Goal: Information Seeking & Learning: Learn about a topic

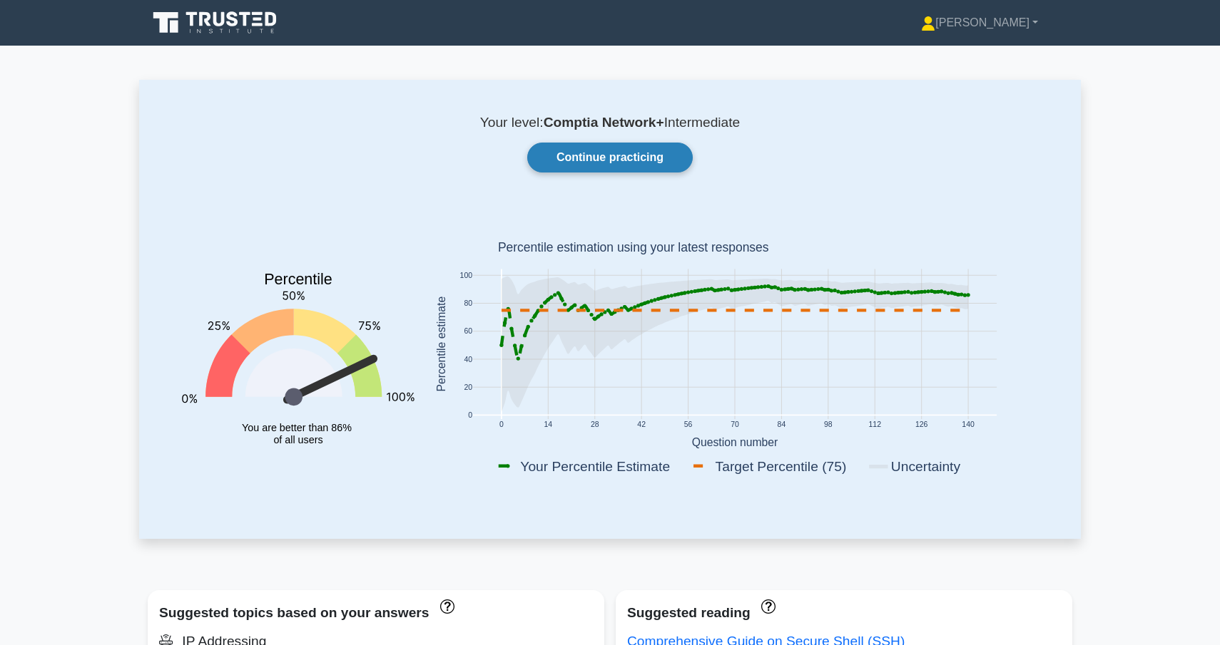
click at [611, 158] on link "Continue practicing" at bounding box center [609, 158] width 165 height 30
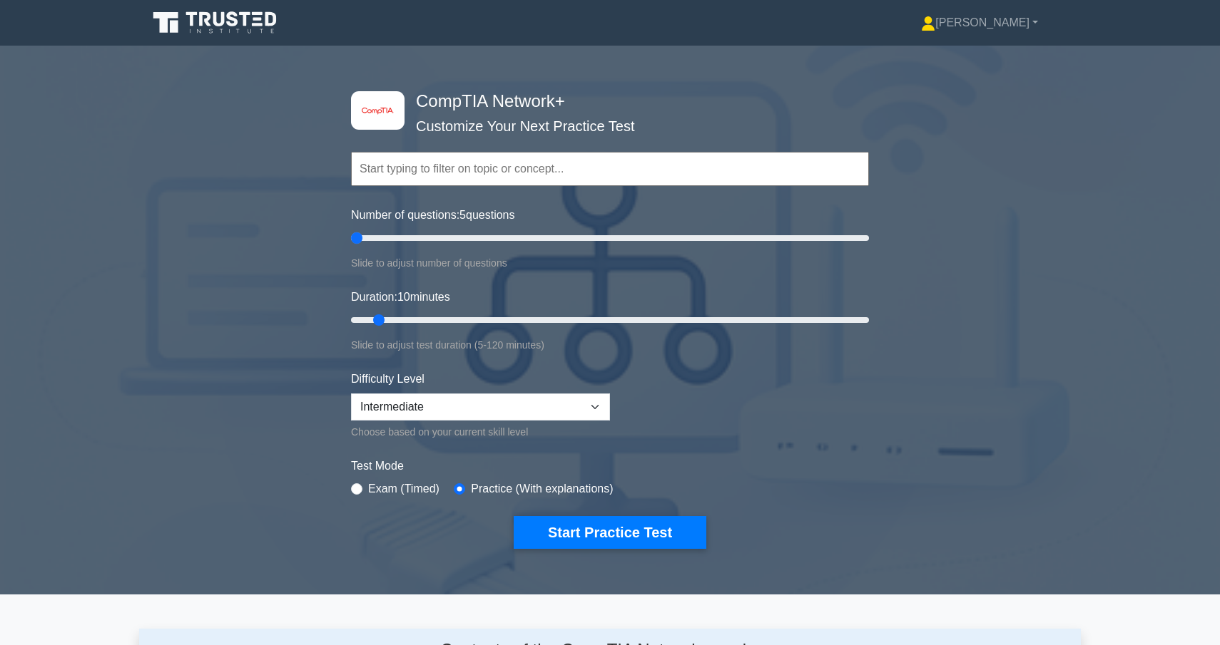
drag, startPoint x: 367, startPoint y: 235, endPoint x: 267, endPoint y: 241, distance: 100.0
type input "5"
click at [351, 241] on input "Number of questions: 5 questions" at bounding box center [610, 238] width 518 height 17
click at [390, 481] on label "Exam (Timed)" at bounding box center [403, 489] width 71 height 17
click at [390, 485] on label "Exam (Timed)" at bounding box center [403, 489] width 71 height 17
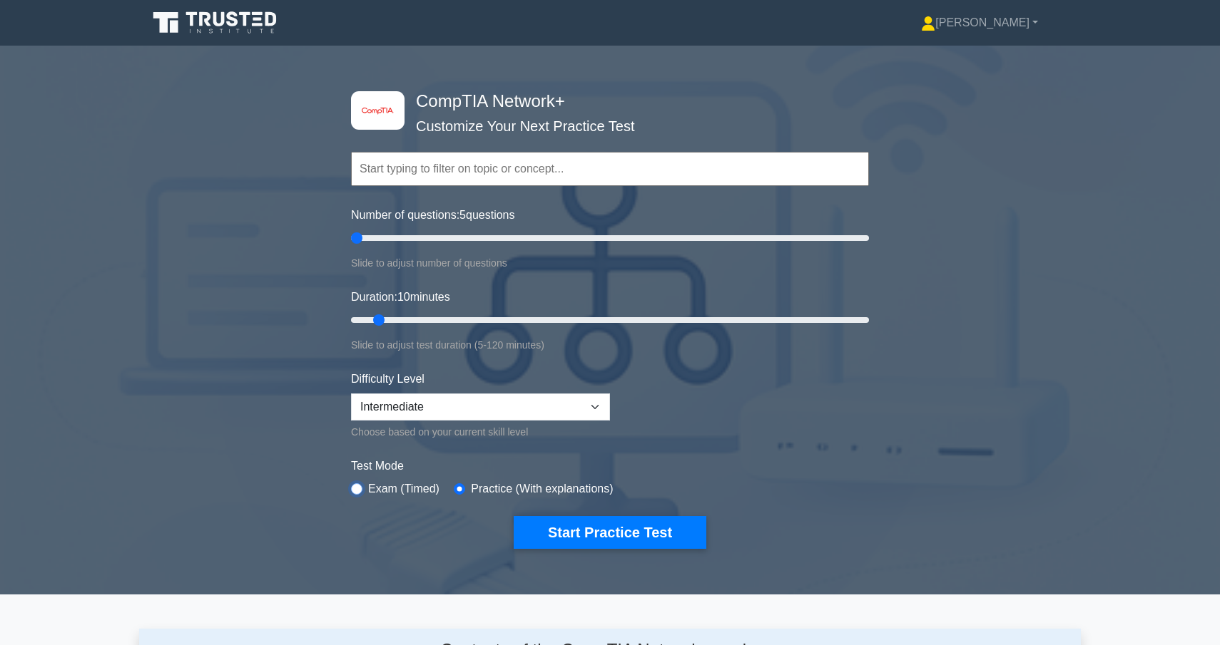
click at [356, 486] on input "radio" at bounding box center [356, 489] width 11 height 11
radio input "true"
click at [589, 546] on button "Start Practice Test" at bounding box center [609, 532] width 193 height 33
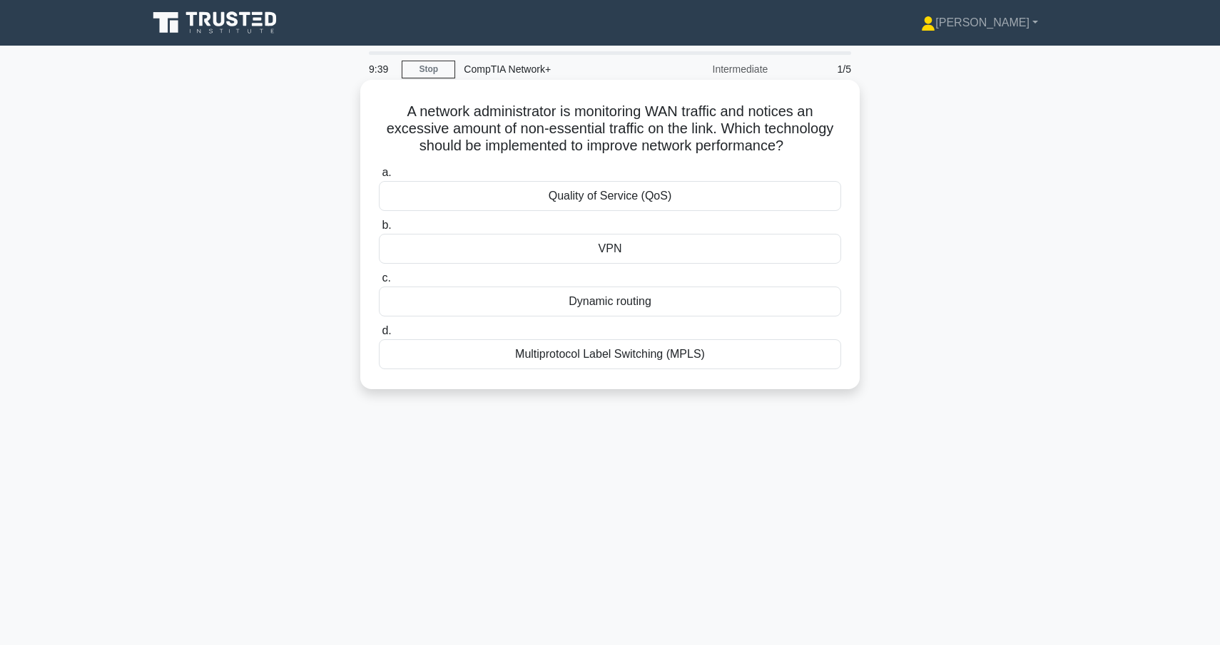
click at [650, 352] on div "Multiprotocol Label Switching (MPLS)" at bounding box center [610, 354] width 462 height 30
click at [379, 336] on input "d. Multiprotocol Label Switching (MPLS)" at bounding box center [379, 331] width 0 height 9
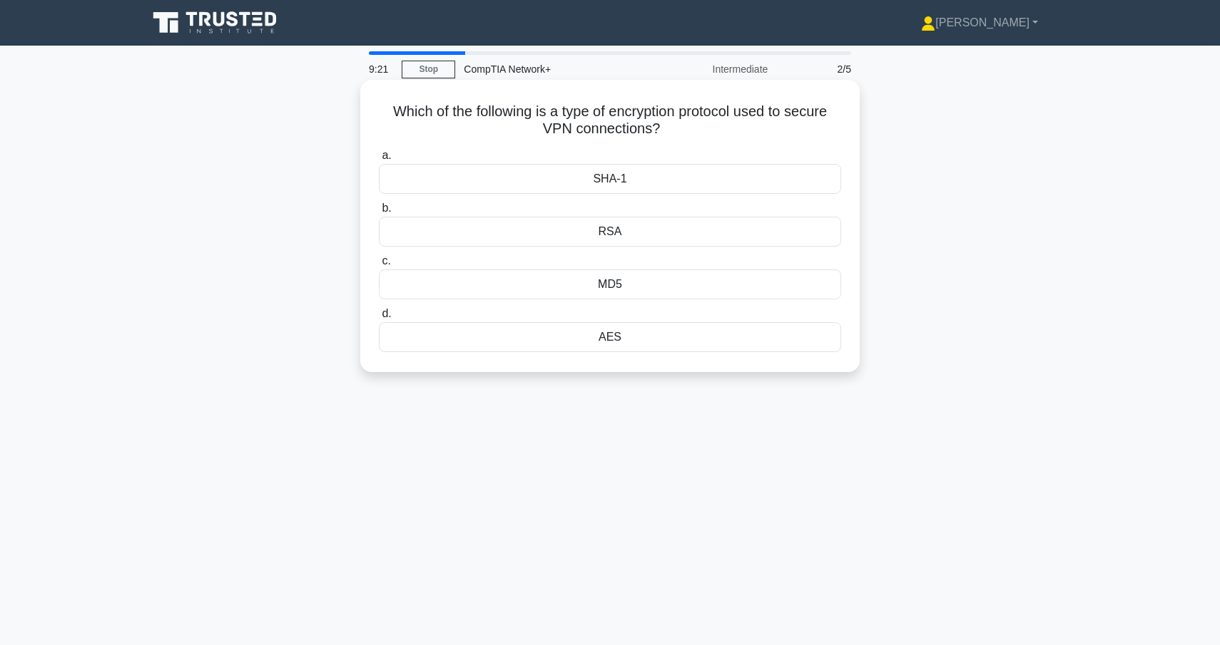
click at [630, 342] on div "AES" at bounding box center [610, 337] width 462 height 30
click at [379, 319] on input "d. AES" at bounding box center [379, 314] width 0 height 9
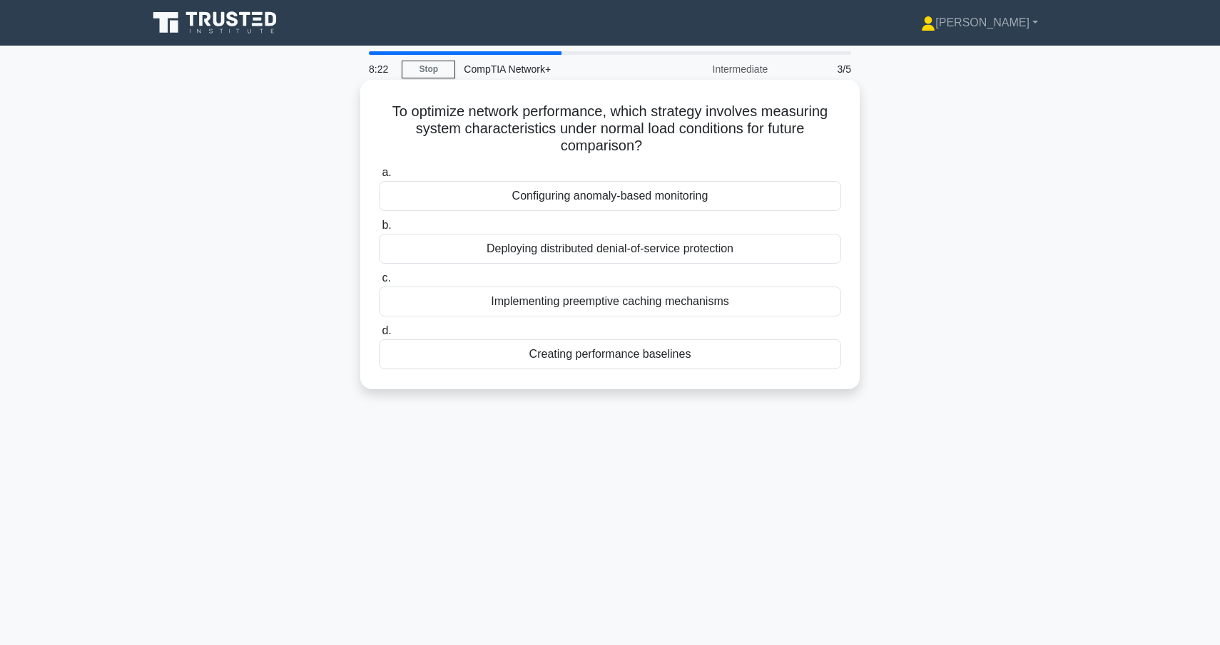
click at [767, 359] on div "Creating performance baselines" at bounding box center [610, 354] width 462 height 30
click at [379, 336] on input "d. Creating performance baselines" at bounding box center [379, 331] width 0 height 9
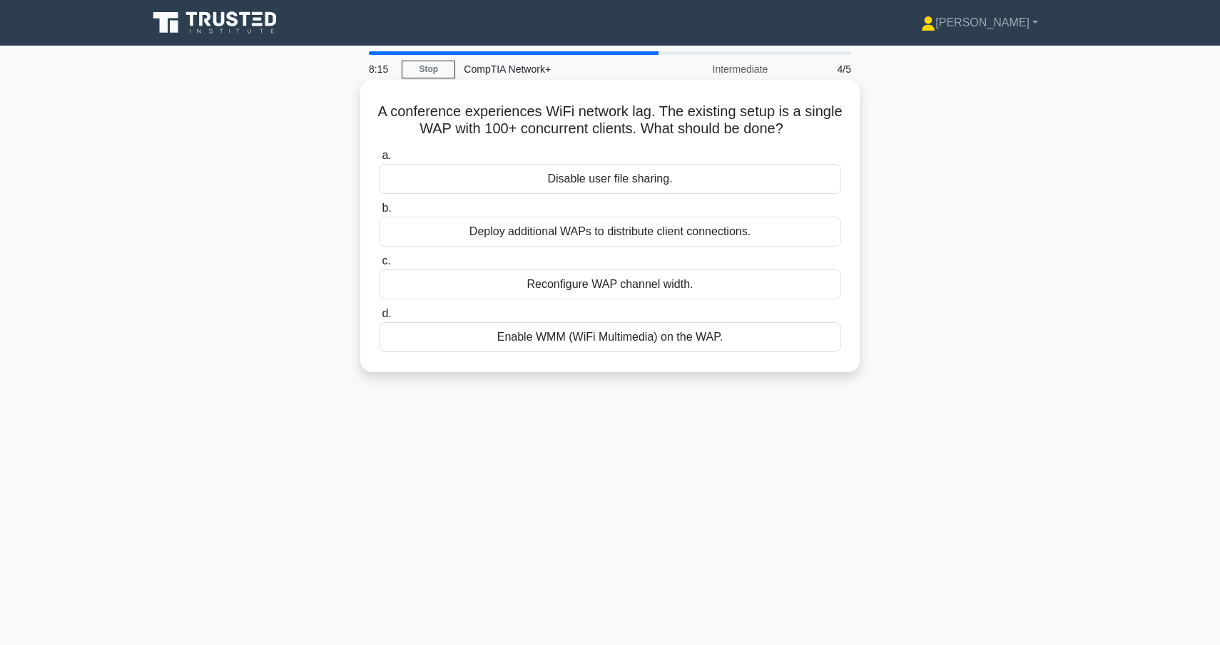
click at [712, 237] on div "Deploy additional WAPs to distribute client connections." at bounding box center [610, 232] width 462 height 30
click at [379, 213] on input "b. Deploy additional WAPs to distribute client connections." at bounding box center [379, 208] width 0 height 9
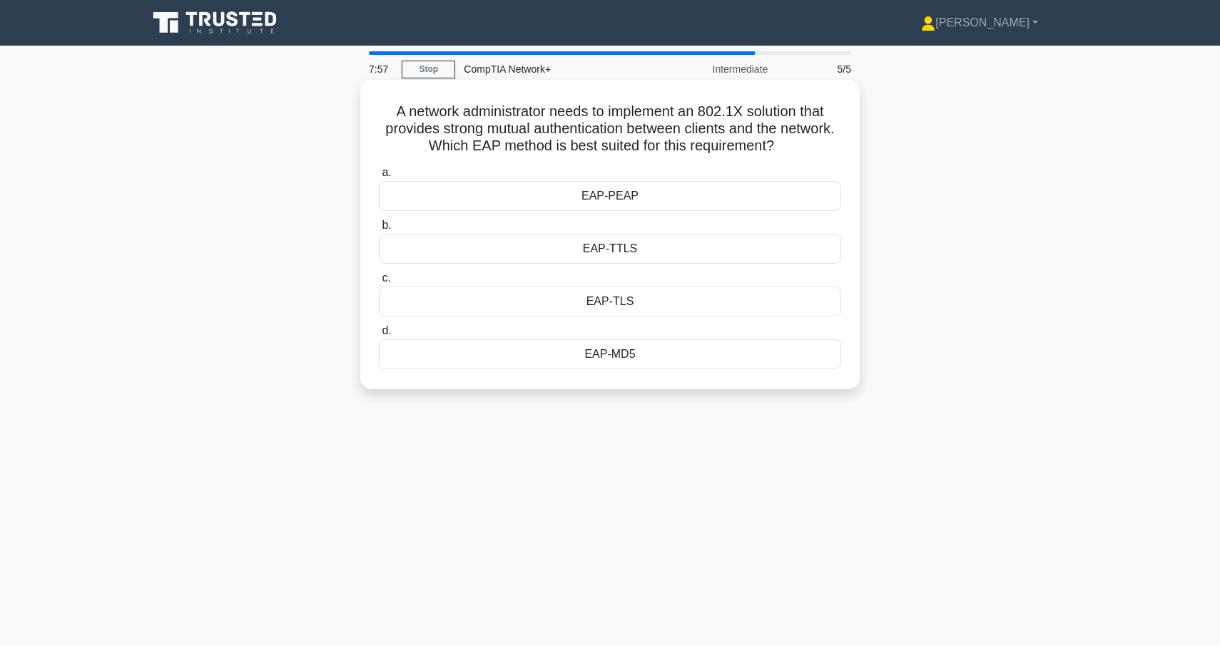
click at [630, 299] on div "EAP-TLS" at bounding box center [610, 302] width 462 height 30
click at [379, 283] on input "c. EAP-TLS" at bounding box center [379, 278] width 0 height 9
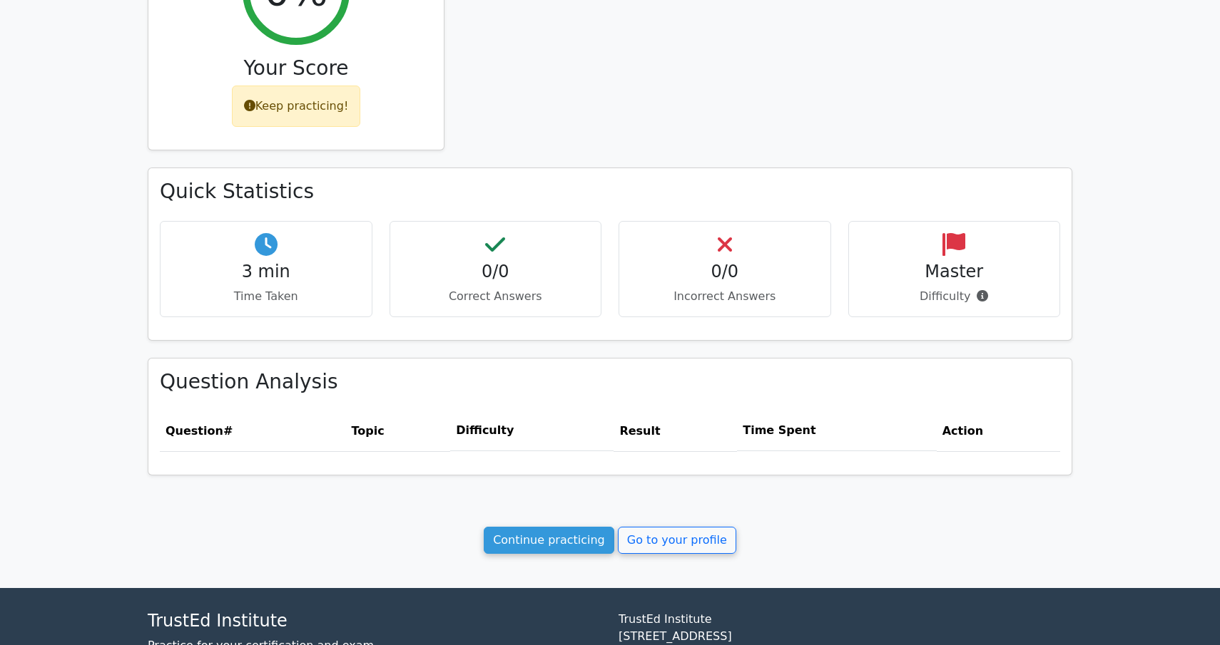
scroll to position [392, 0]
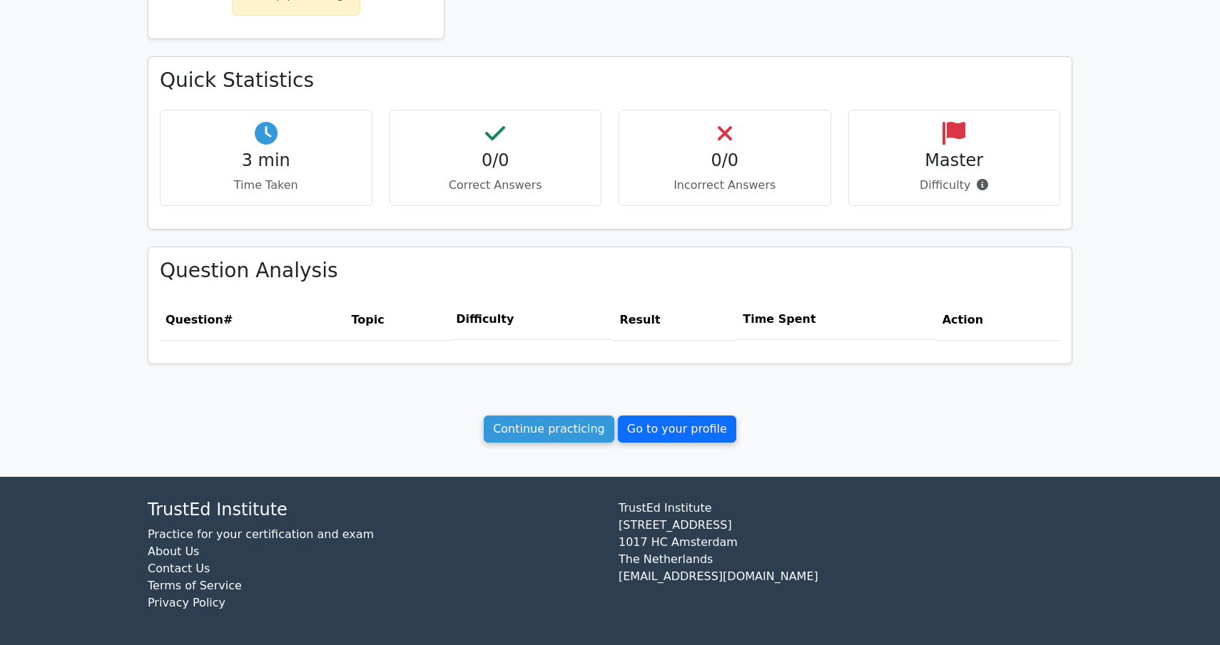
click at [648, 436] on link "Go to your profile" at bounding box center [677, 429] width 118 height 27
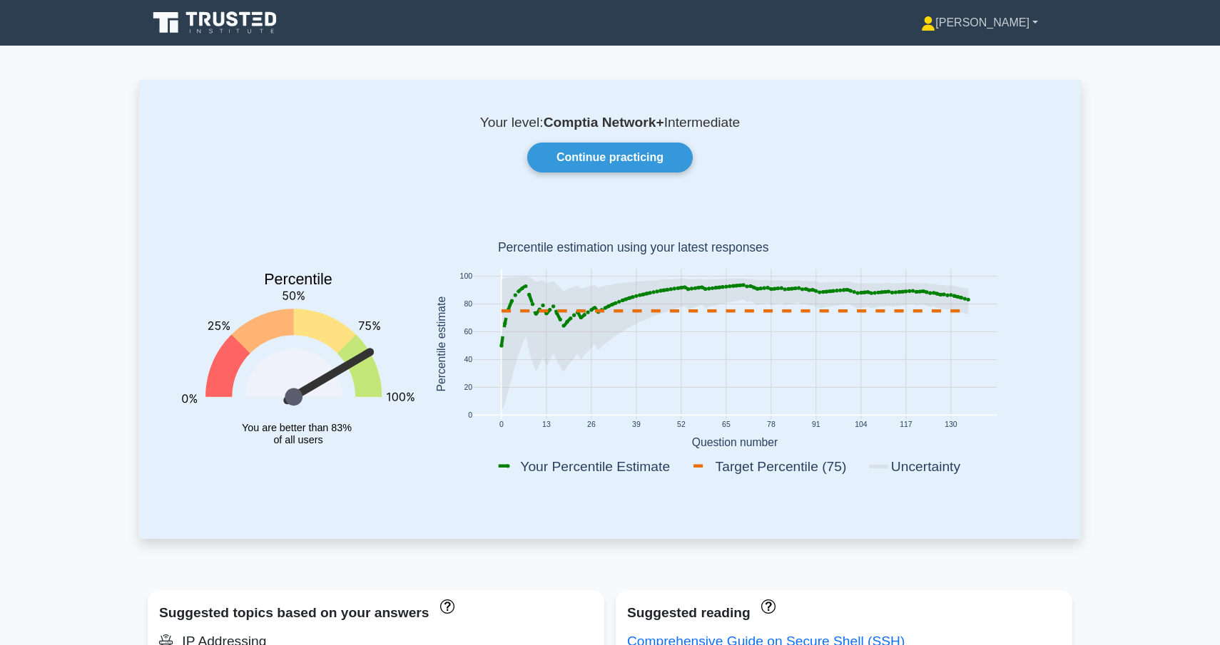
click at [1023, 29] on link "[PERSON_NAME]" at bounding box center [978, 23] width 185 height 29
click at [998, 81] on link "Settings" at bounding box center [943, 79] width 113 height 23
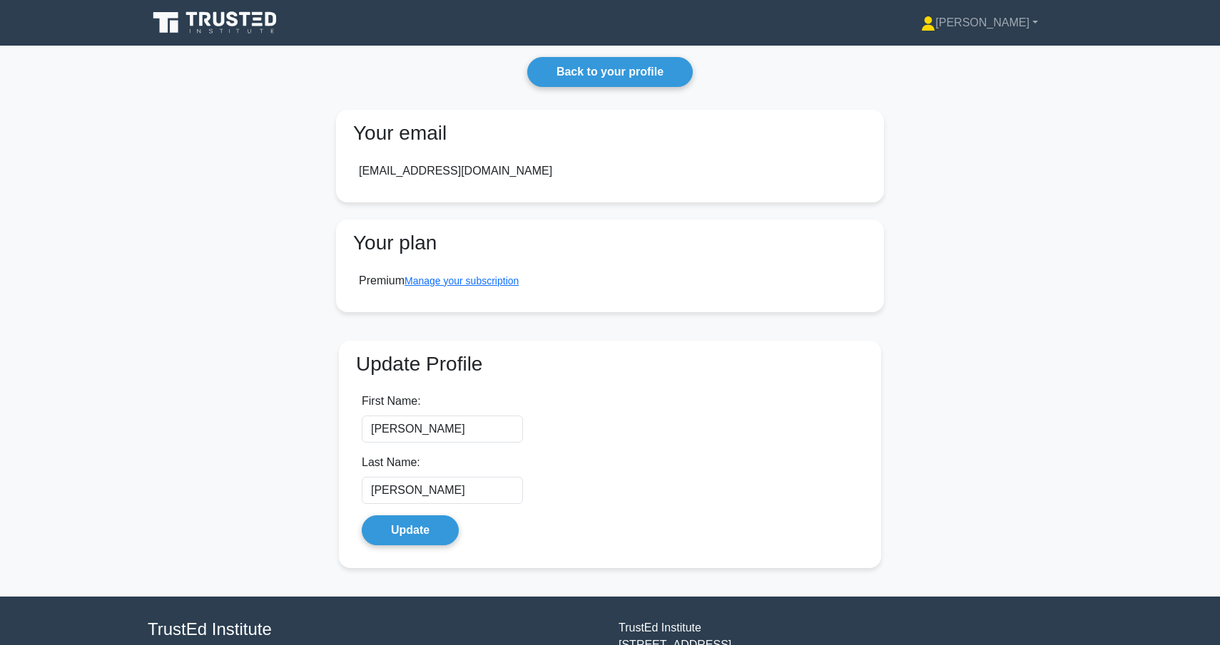
scroll to position [109, 0]
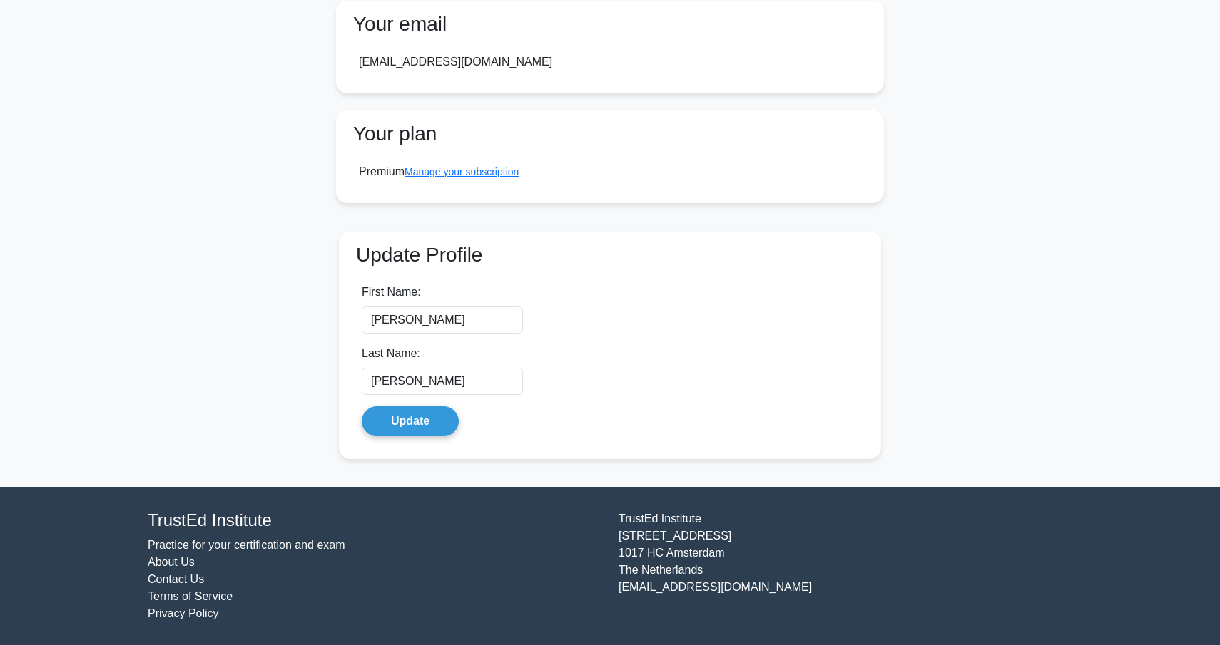
click at [163, 578] on link "Contact Us" at bounding box center [176, 579] width 56 height 12
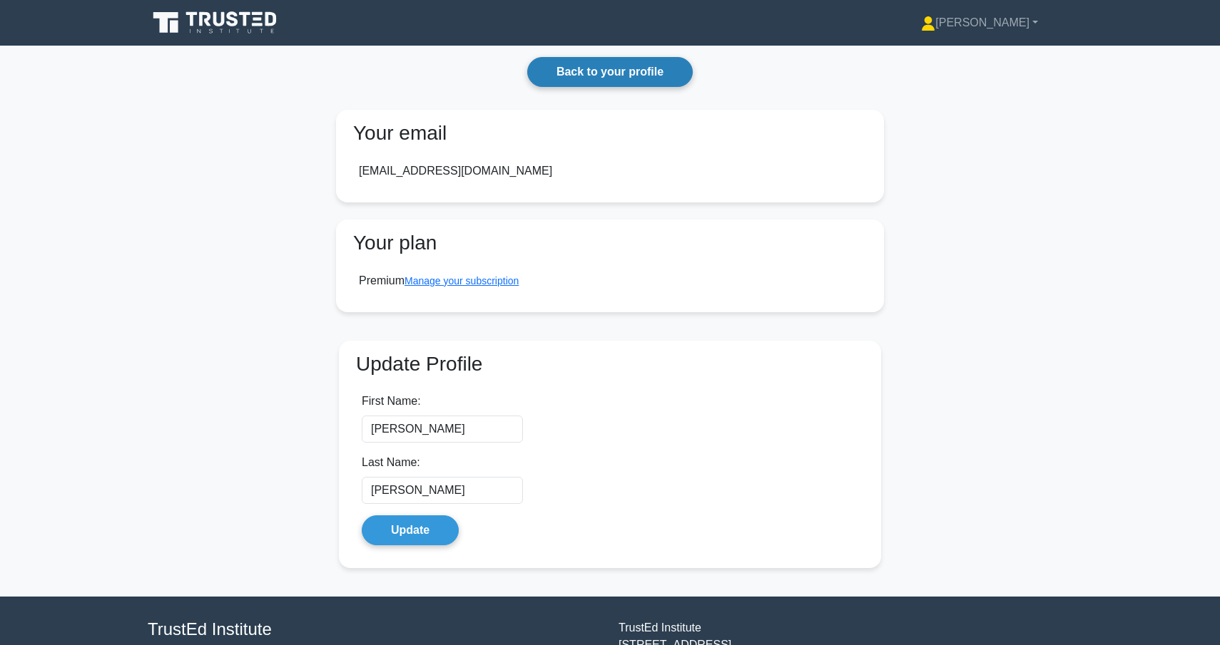
click at [616, 72] on link "Back to your profile" at bounding box center [609, 72] width 165 height 30
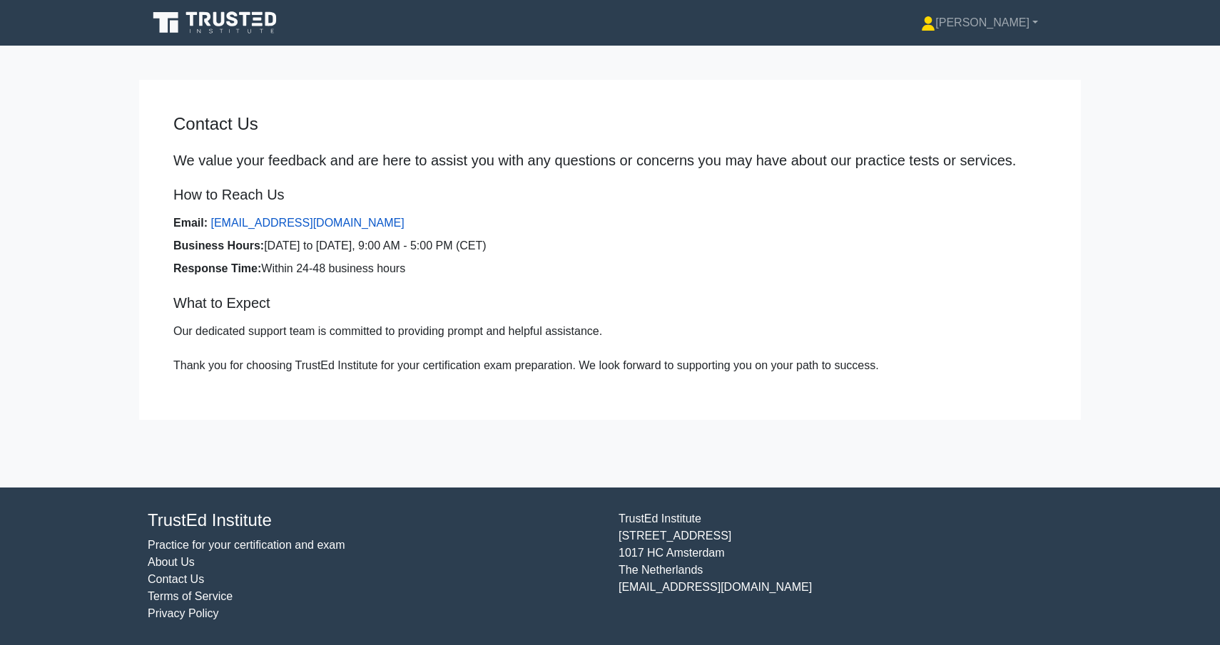
click at [321, 224] on link "[EMAIL_ADDRESS][DOMAIN_NAME]" at bounding box center [306, 223] width 193 height 12
click at [329, 218] on link "[EMAIL_ADDRESS][DOMAIN_NAME]" at bounding box center [306, 223] width 193 height 12
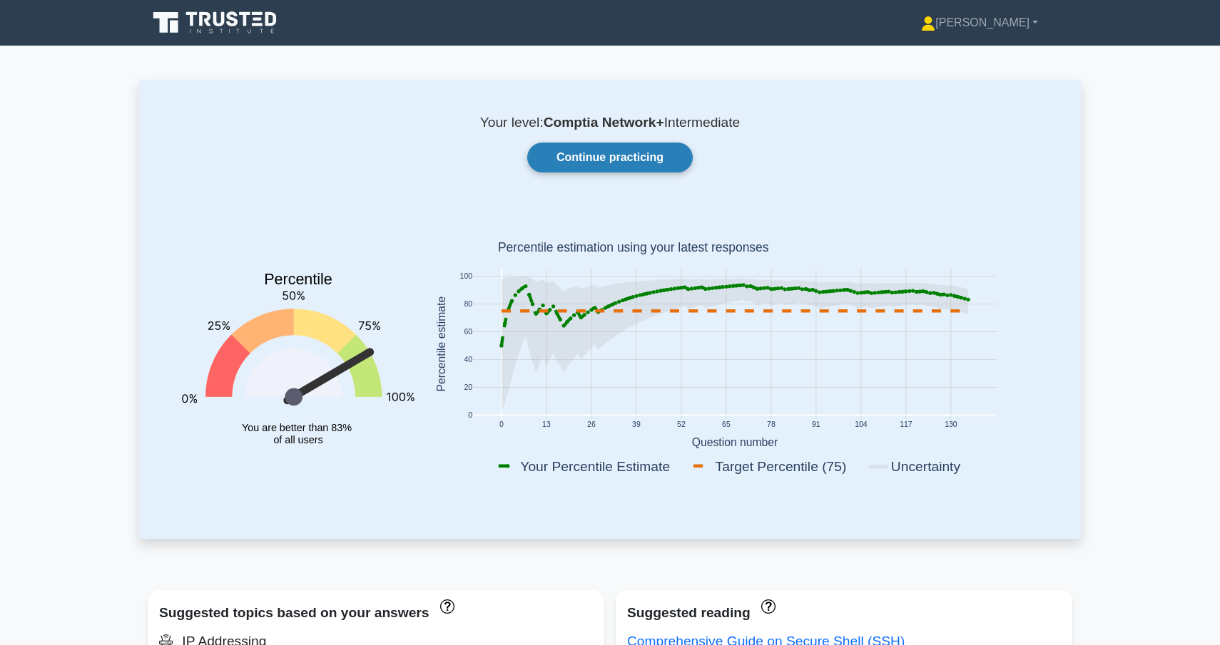
click at [632, 145] on link "Continue practicing" at bounding box center [609, 158] width 165 height 30
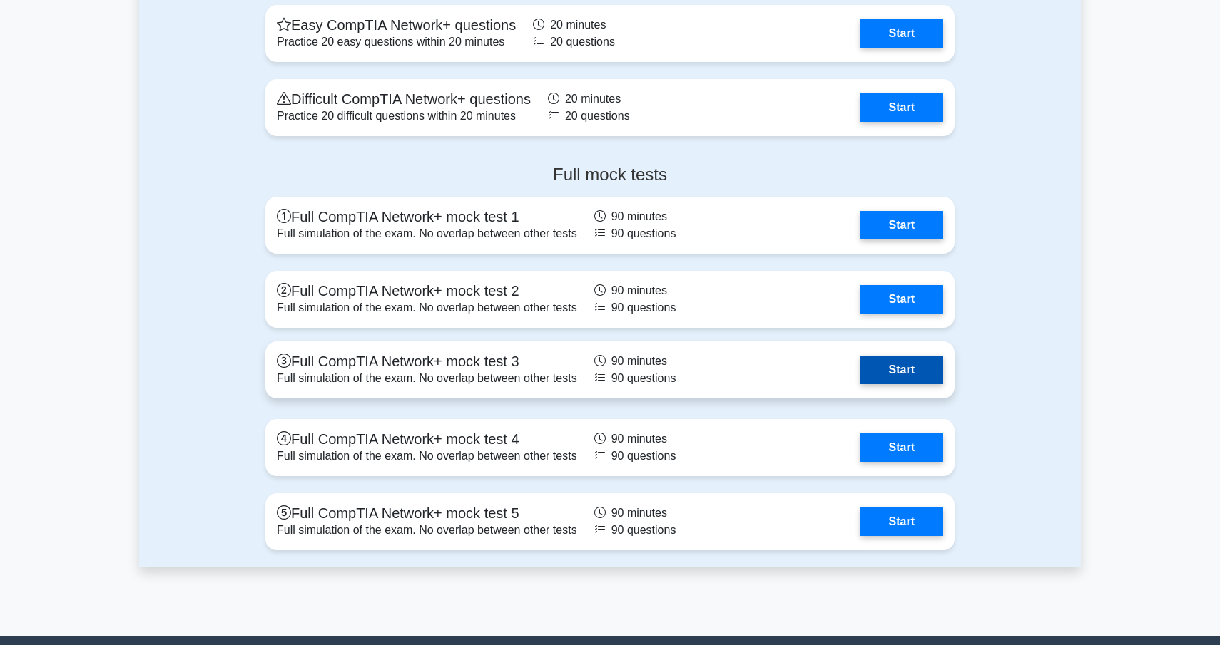
scroll to position [3261, 0]
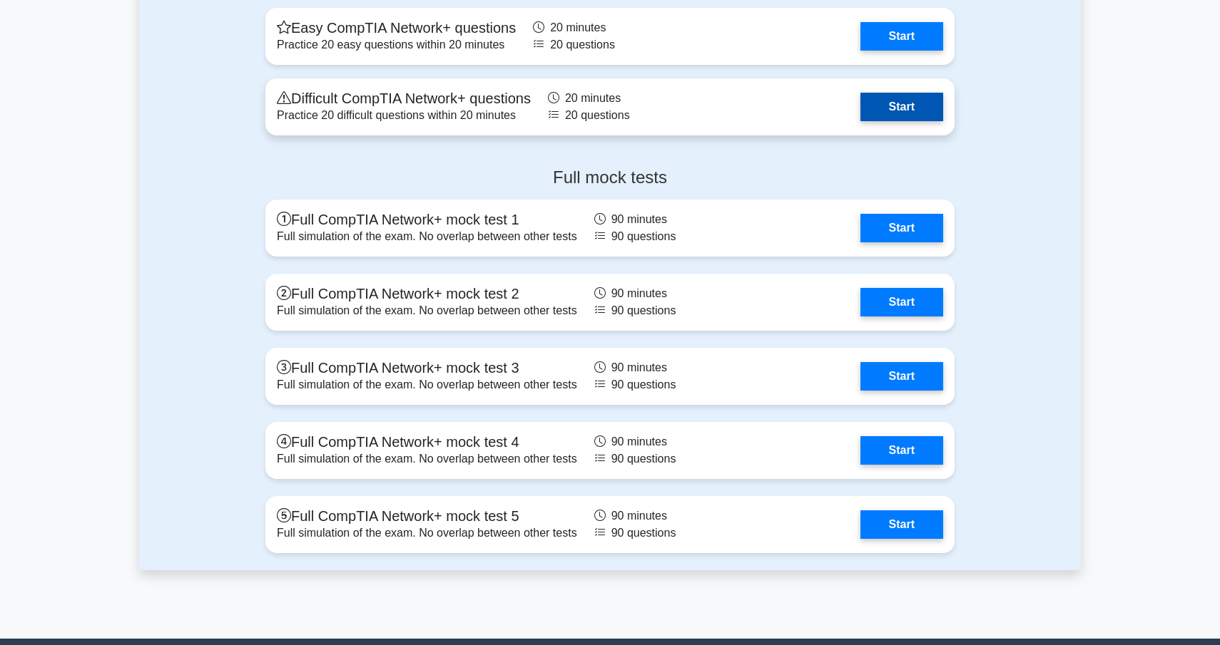
click at [860, 103] on link "Start" at bounding box center [901, 107] width 83 height 29
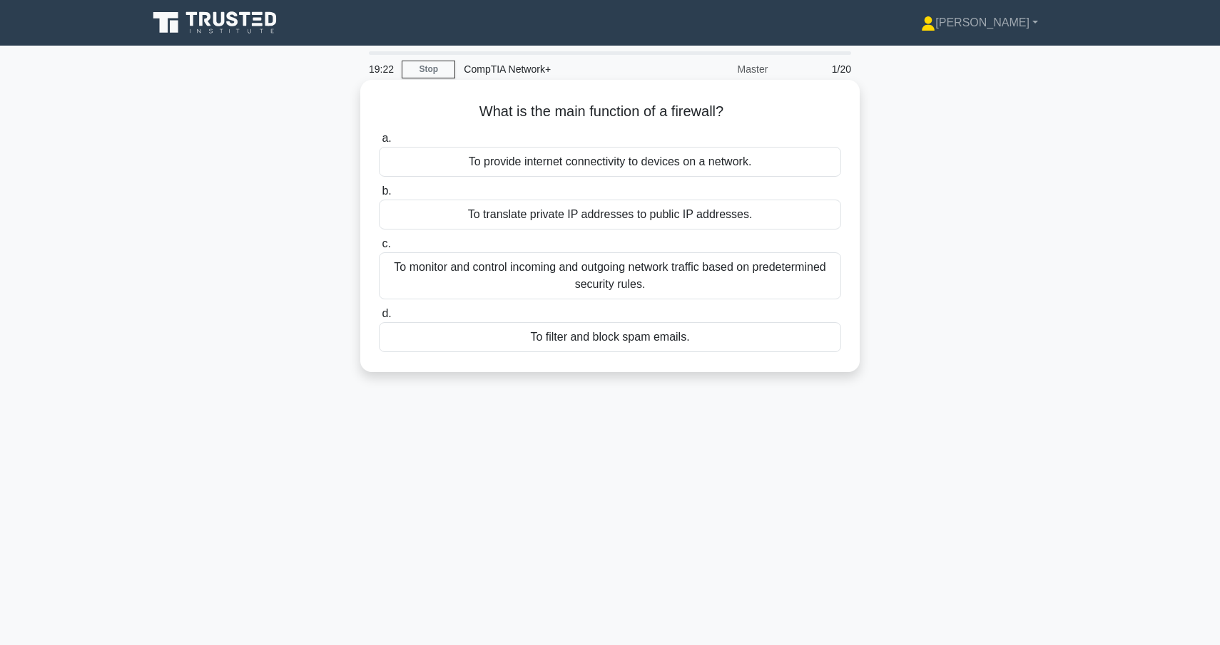
click at [552, 279] on div "To monitor and control incoming and outgoing network traffic based on predeterm…" at bounding box center [610, 275] width 462 height 47
click at [379, 249] on input "c. To monitor and control incoming and outgoing network traffic based on predet…" at bounding box center [379, 244] width 0 height 9
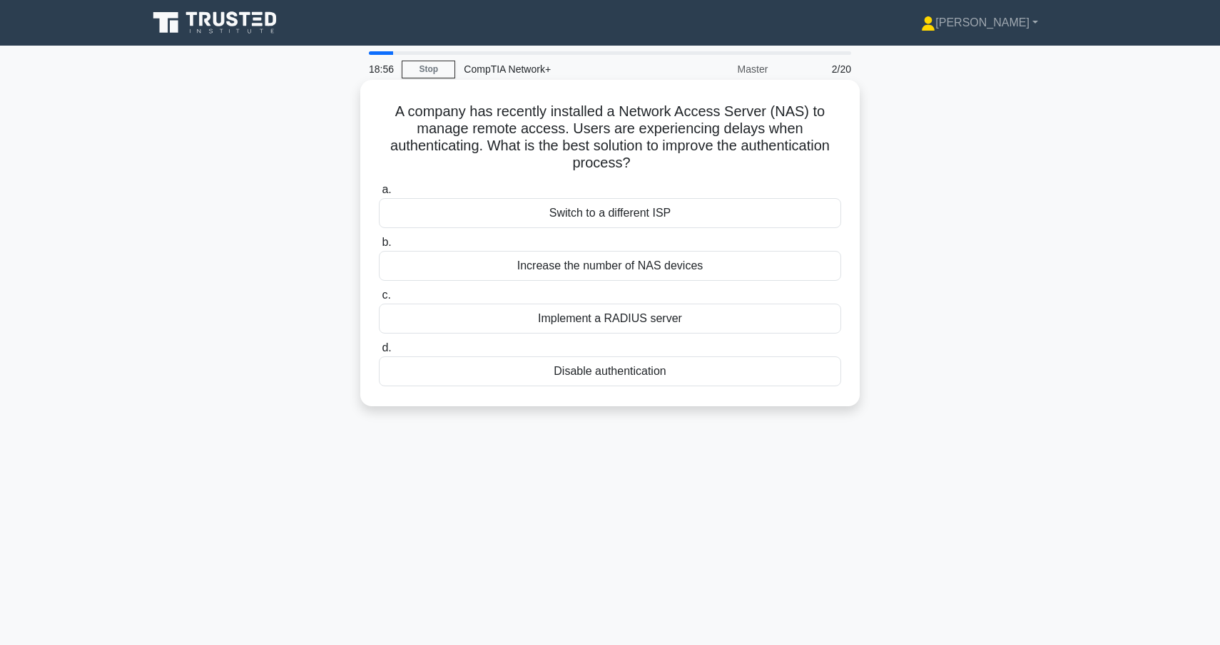
click at [581, 319] on div "Implement a RADIUS server" at bounding box center [610, 319] width 462 height 30
click at [379, 300] on input "c. Implement a RADIUS server" at bounding box center [379, 295] width 0 height 9
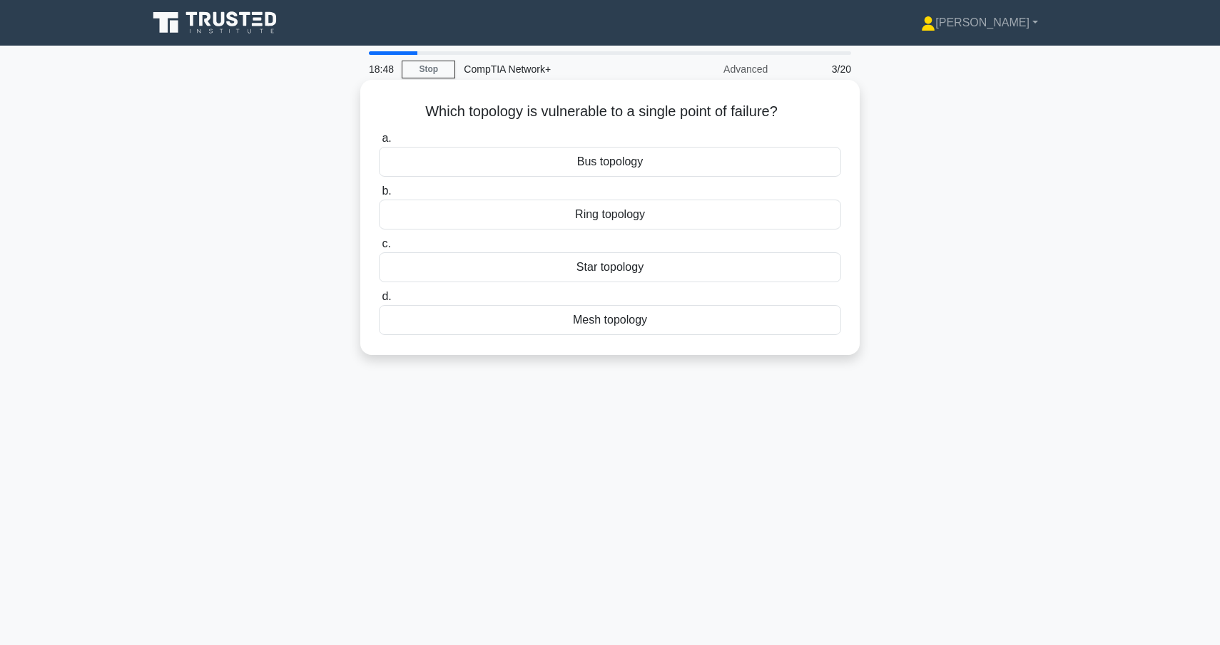
click at [578, 264] on div "Star topology" at bounding box center [610, 267] width 462 height 30
click at [379, 249] on input "c. Star topology" at bounding box center [379, 244] width 0 height 9
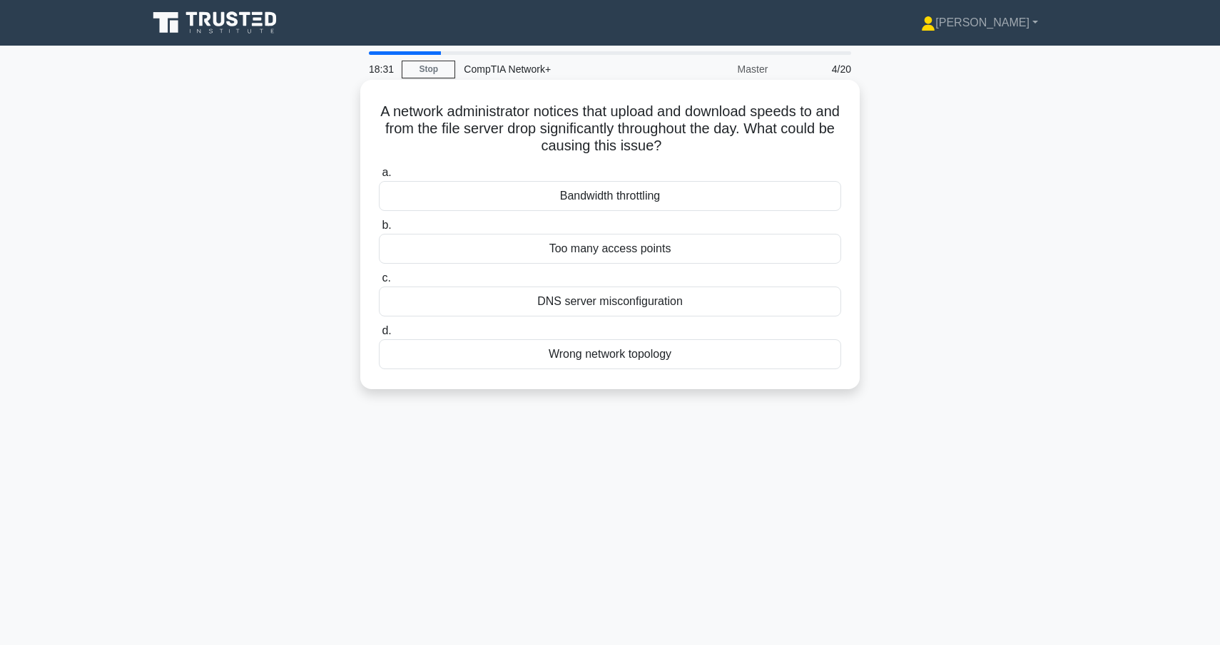
click at [656, 197] on div "Bandwidth throttling" at bounding box center [610, 196] width 462 height 30
click at [379, 178] on input "a. Bandwidth throttling" at bounding box center [379, 172] width 0 height 9
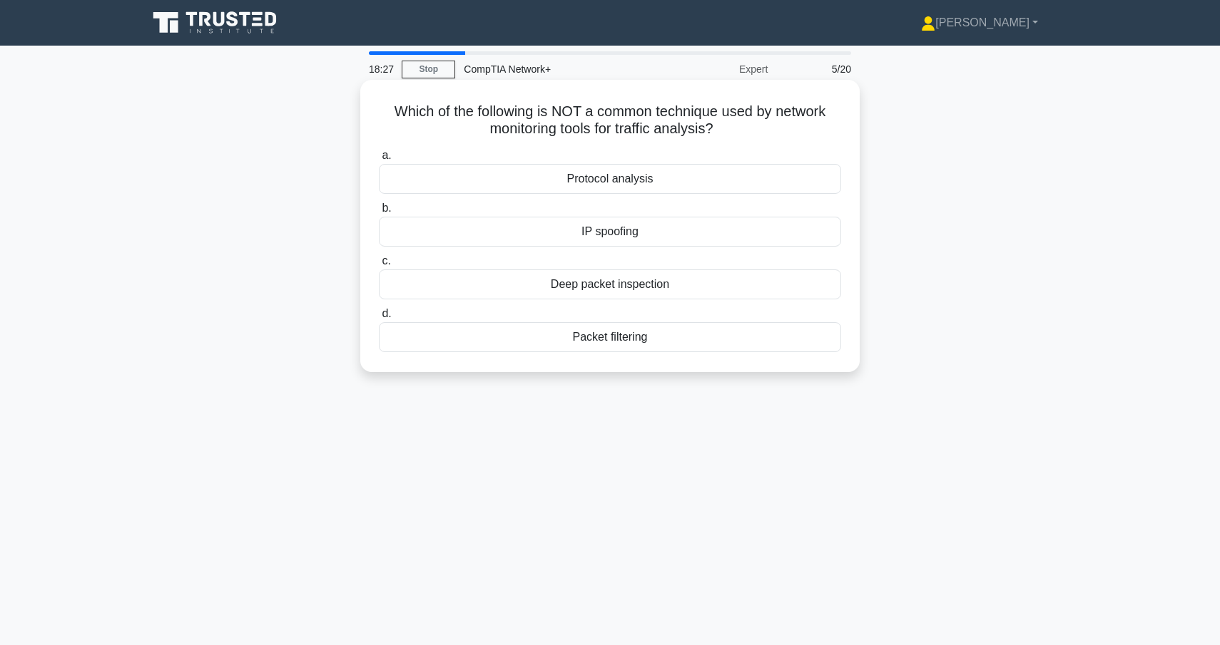
click at [570, 237] on div "IP spoofing" at bounding box center [610, 232] width 462 height 30
click at [379, 213] on input "b. IP spoofing" at bounding box center [379, 208] width 0 height 9
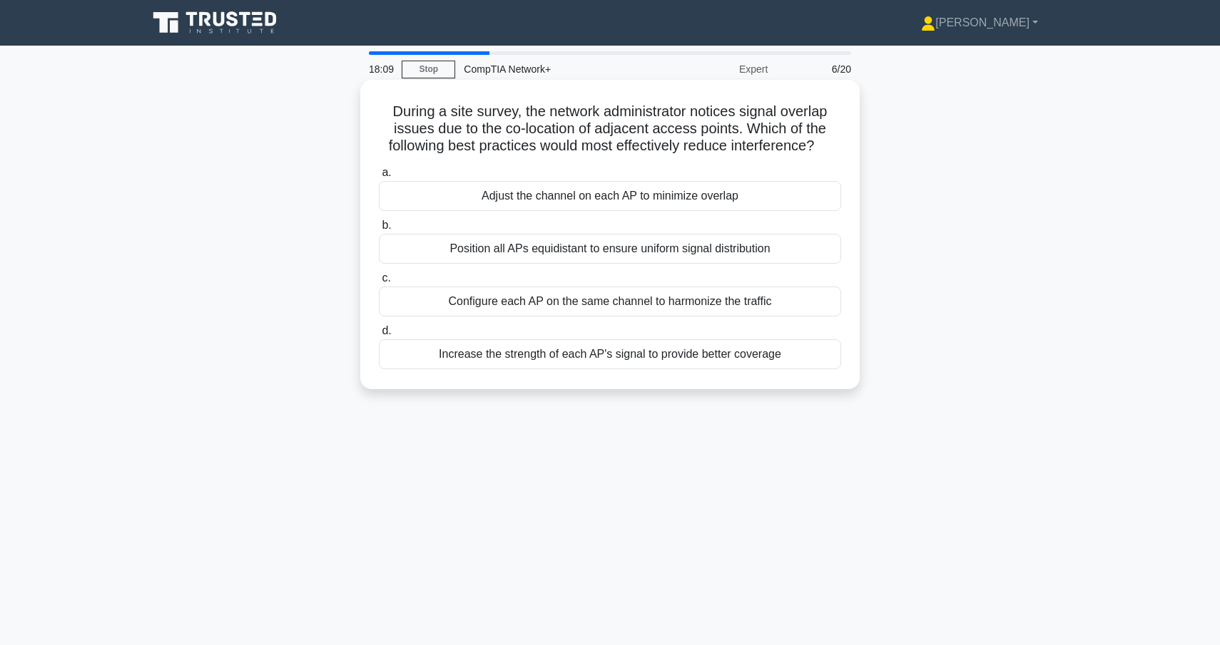
click at [682, 196] on div "Adjust the channel on each AP to minimize overlap" at bounding box center [610, 196] width 462 height 30
click at [379, 178] on input "a. Adjust the channel on each AP to minimize overlap" at bounding box center [379, 172] width 0 height 9
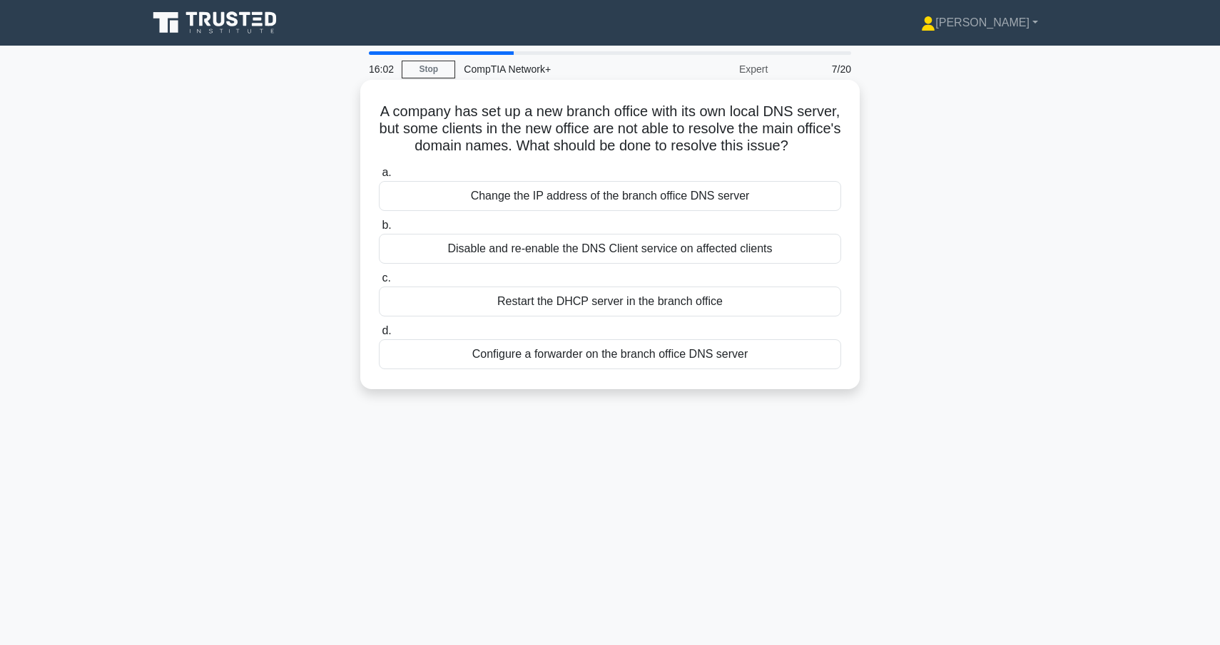
click at [594, 354] on div "Configure a forwarder on the branch office DNS server" at bounding box center [610, 354] width 462 height 30
click at [379, 336] on input "d. Configure a forwarder on the branch office DNS server" at bounding box center [379, 331] width 0 height 9
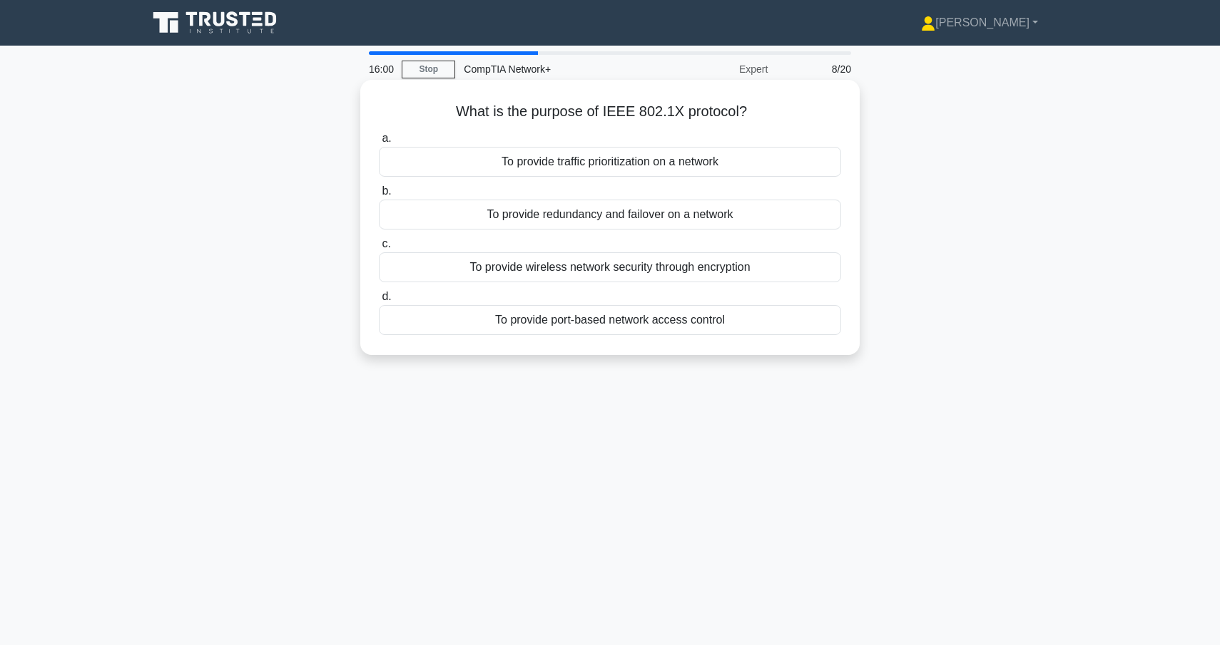
click at [592, 317] on div "To provide port-based network access control" at bounding box center [610, 320] width 462 height 30
click at [379, 302] on input "d. To provide port-based network access control" at bounding box center [379, 296] width 0 height 9
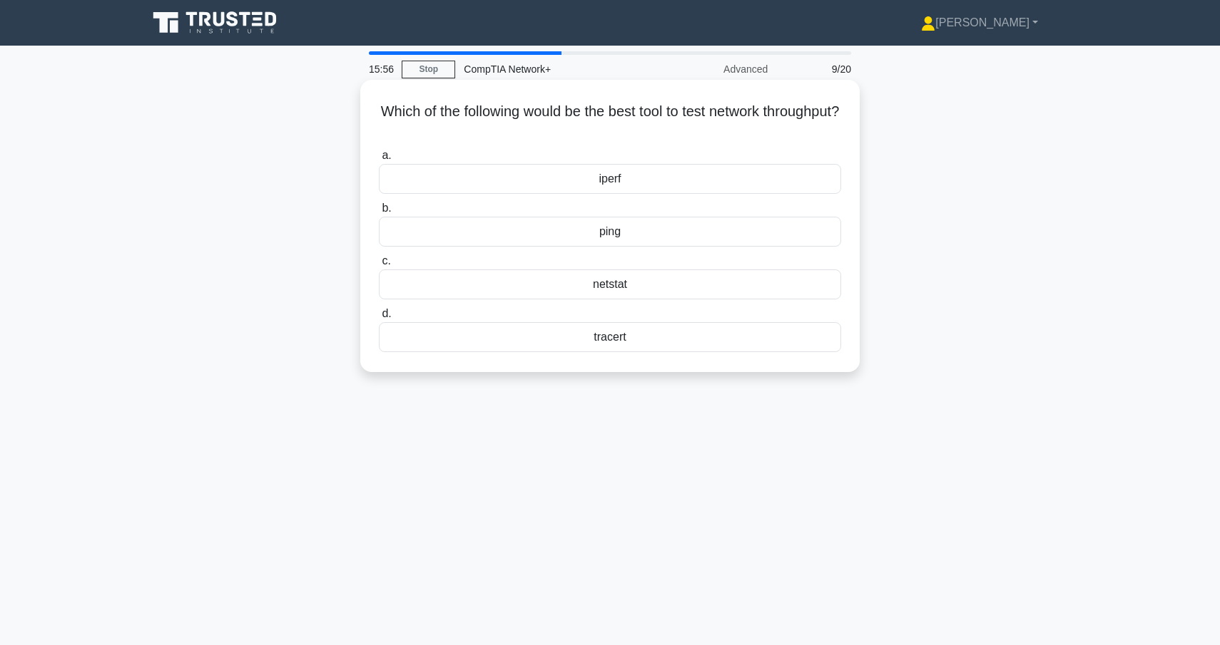
click at [588, 290] on div "netstat" at bounding box center [610, 285] width 462 height 30
click at [379, 266] on input "c. netstat" at bounding box center [379, 261] width 0 height 9
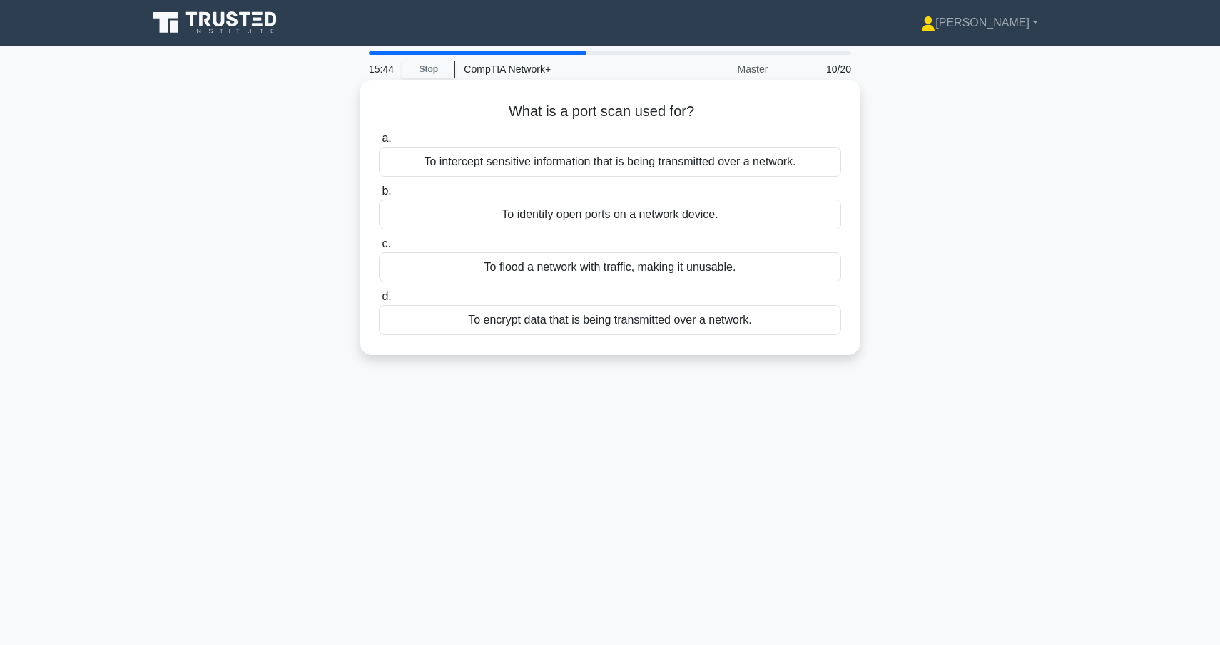
click at [595, 217] on div "To identify open ports on a network device." at bounding box center [610, 215] width 462 height 30
click at [379, 196] on input "b. To identify open ports on a network device." at bounding box center [379, 191] width 0 height 9
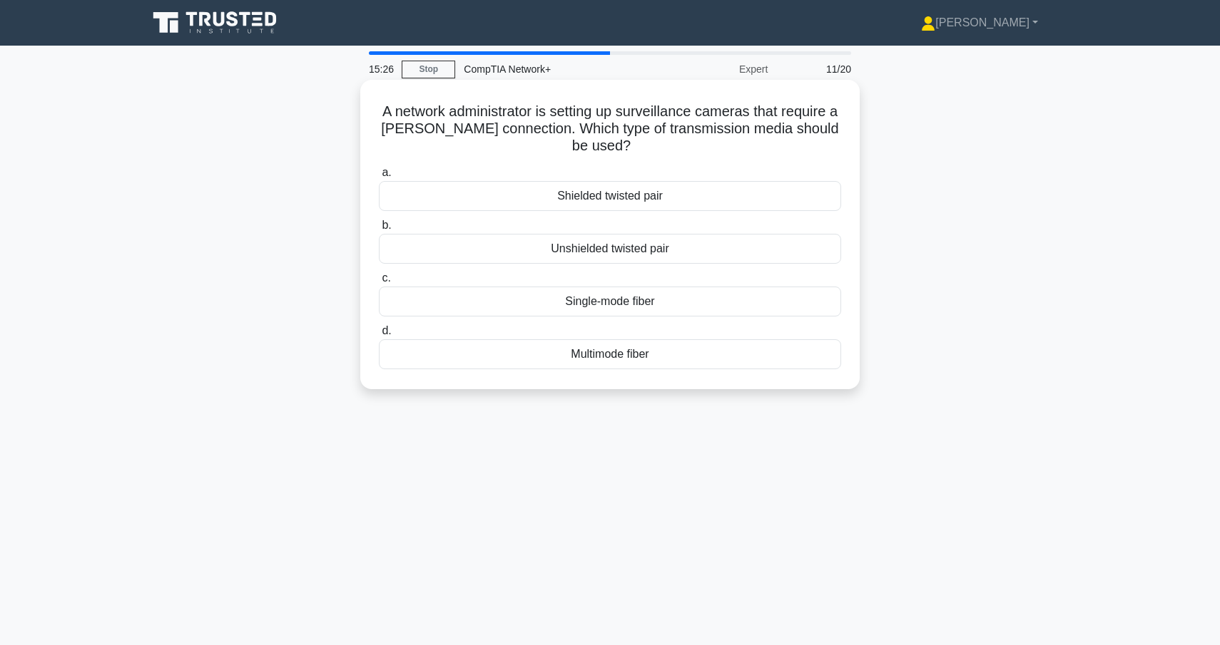
click at [598, 185] on div "Shielded twisted pair" at bounding box center [610, 196] width 462 height 30
click at [379, 178] on input "a. Shielded twisted pair" at bounding box center [379, 172] width 0 height 9
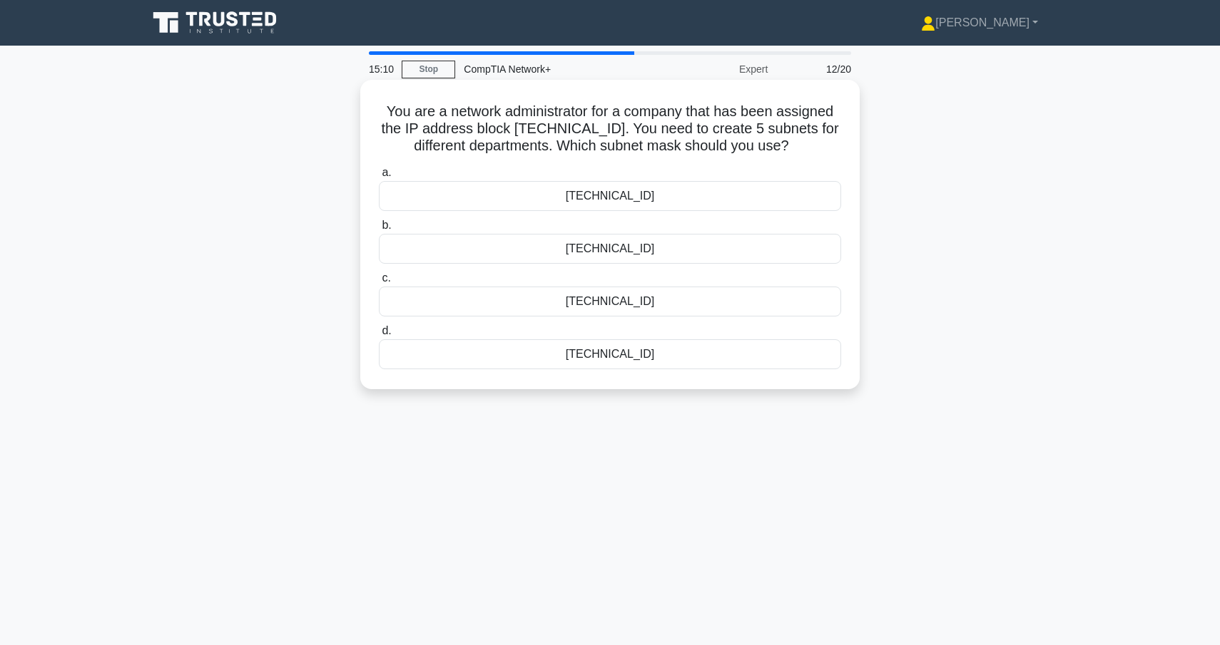
click at [655, 352] on div "255.255.255.224" at bounding box center [610, 354] width 462 height 30
click at [379, 336] on input "d. 255.255.255.224" at bounding box center [379, 331] width 0 height 9
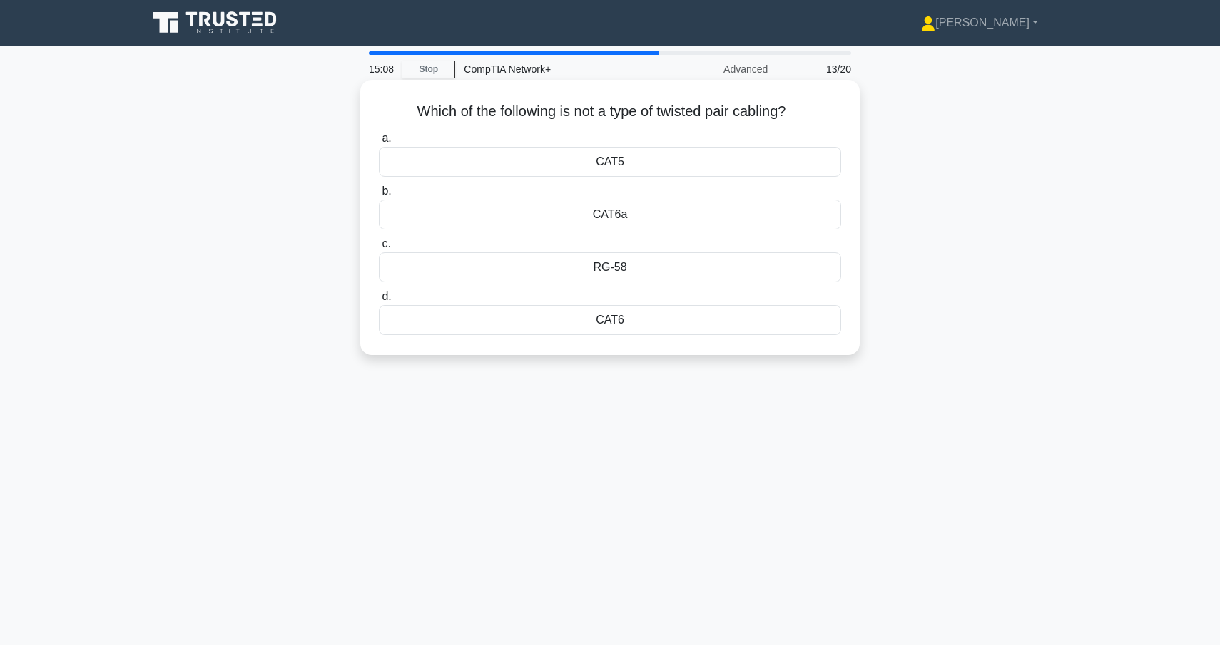
click at [586, 277] on div "RG-58" at bounding box center [610, 267] width 462 height 30
click at [379, 249] on input "c. RG-58" at bounding box center [379, 244] width 0 height 9
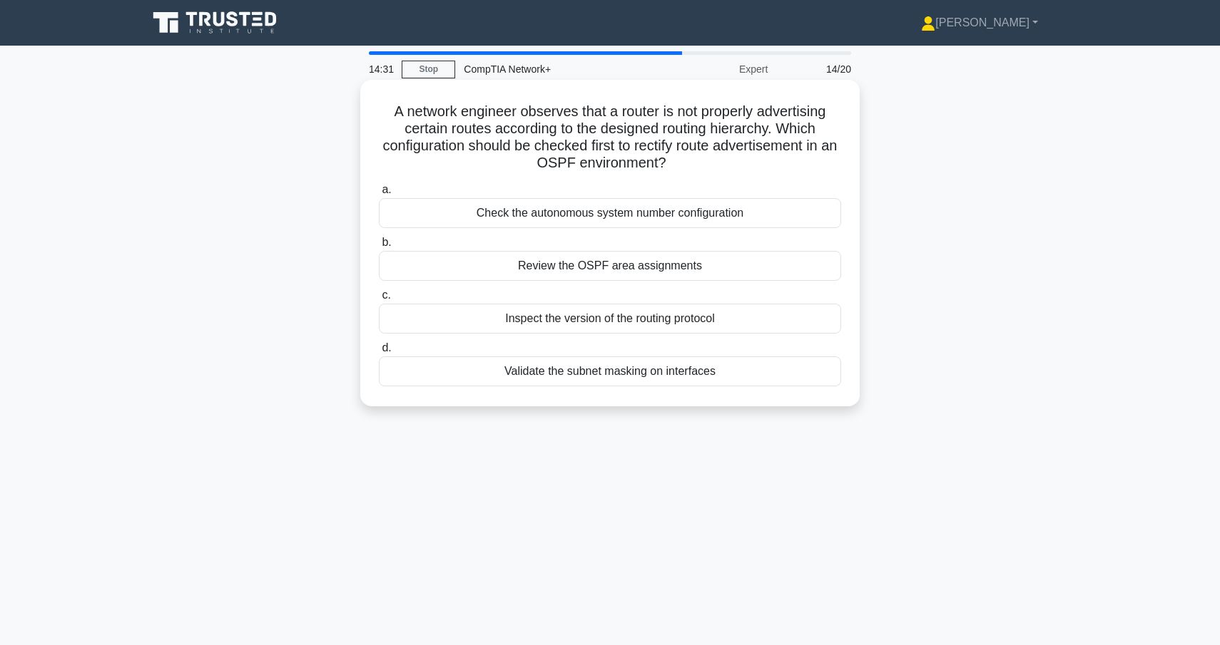
click at [603, 254] on div "Review the OSPF area assignments" at bounding box center [610, 266] width 462 height 30
click at [379, 247] on input "b. Review the OSPF area assignments" at bounding box center [379, 242] width 0 height 9
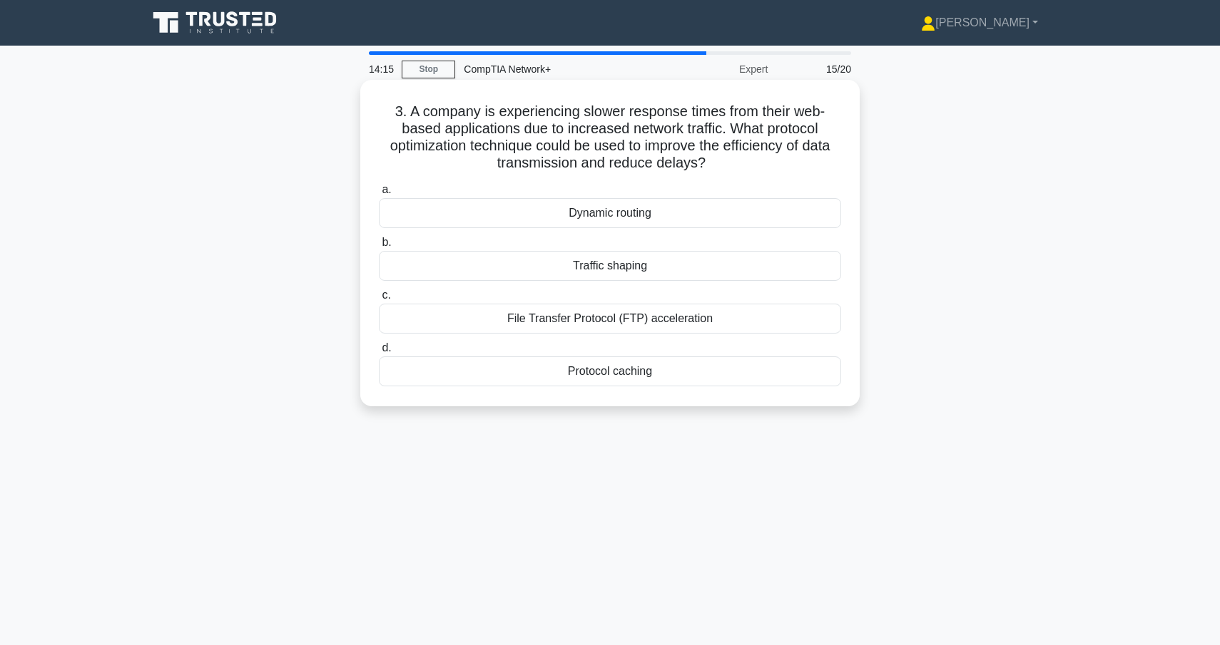
click at [638, 373] on div "Protocol caching" at bounding box center [610, 372] width 462 height 30
click at [379, 353] on input "d. Protocol caching" at bounding box center [379, 348] width 0 height 9
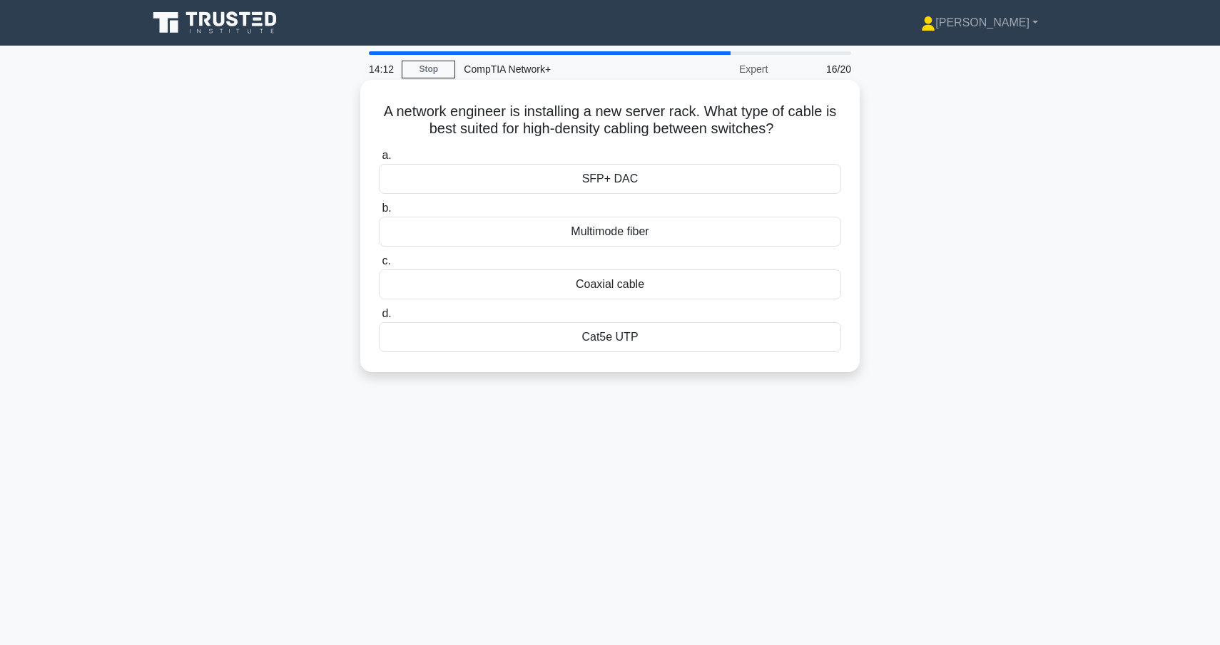
click at [530, 176] on div "SFP+ DAC" at bounding box center [610, 179] width 462 height 30
click at [379, 160] on input "a. SFP+ DAC" at bounding box center [379, 155] width 0 height 9
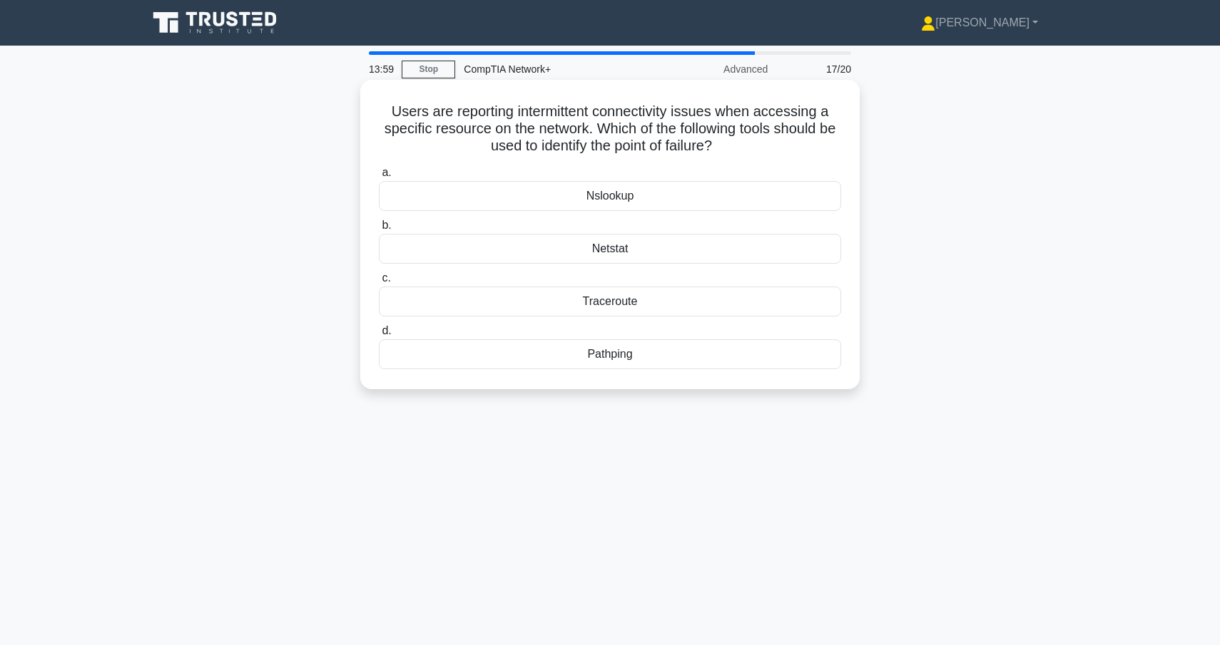
click at [638, 298] on div "Traceroute" at bounding box center [610, 302] width 462 height 30
click at [379, 283] on input "c. Traceroute" at bounding box center [379, 278] width 0 height 9
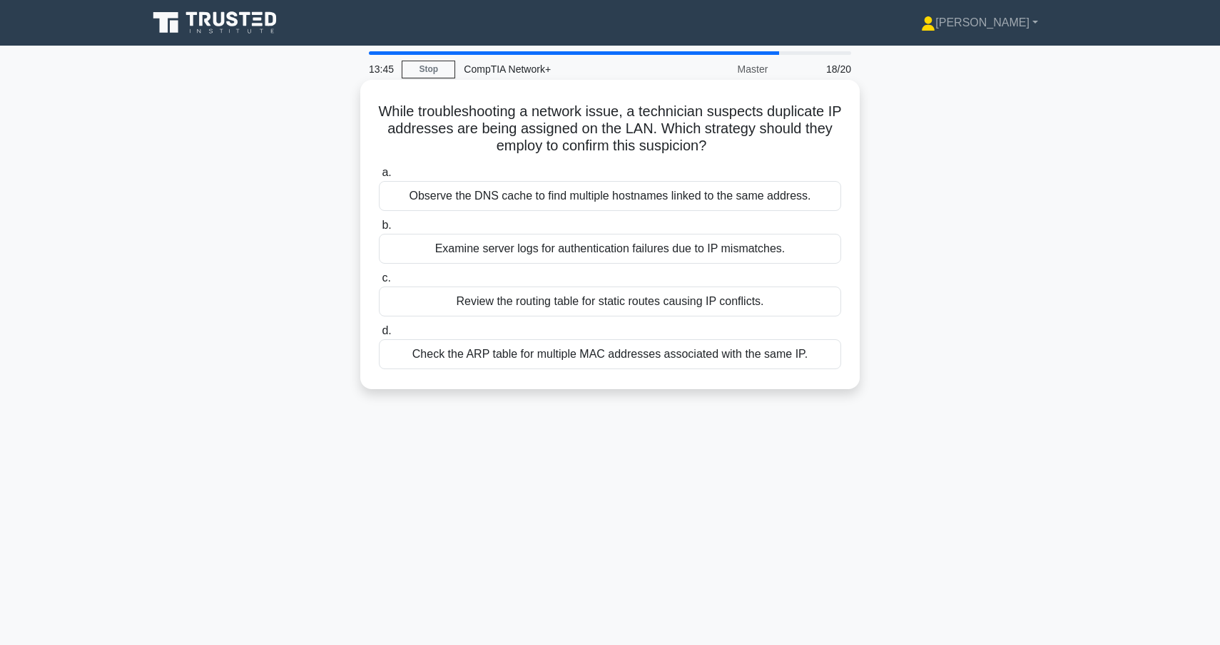
click at [613, 304] on div "Review the routing table for static routes causing IP conflicts." at bounding box center [610, 302] width 462 height 30
click at [379, 283] on input "c. Review the routing table for static routes causing IP conflicts." at bounding box center [379, 278] width 0 height 9
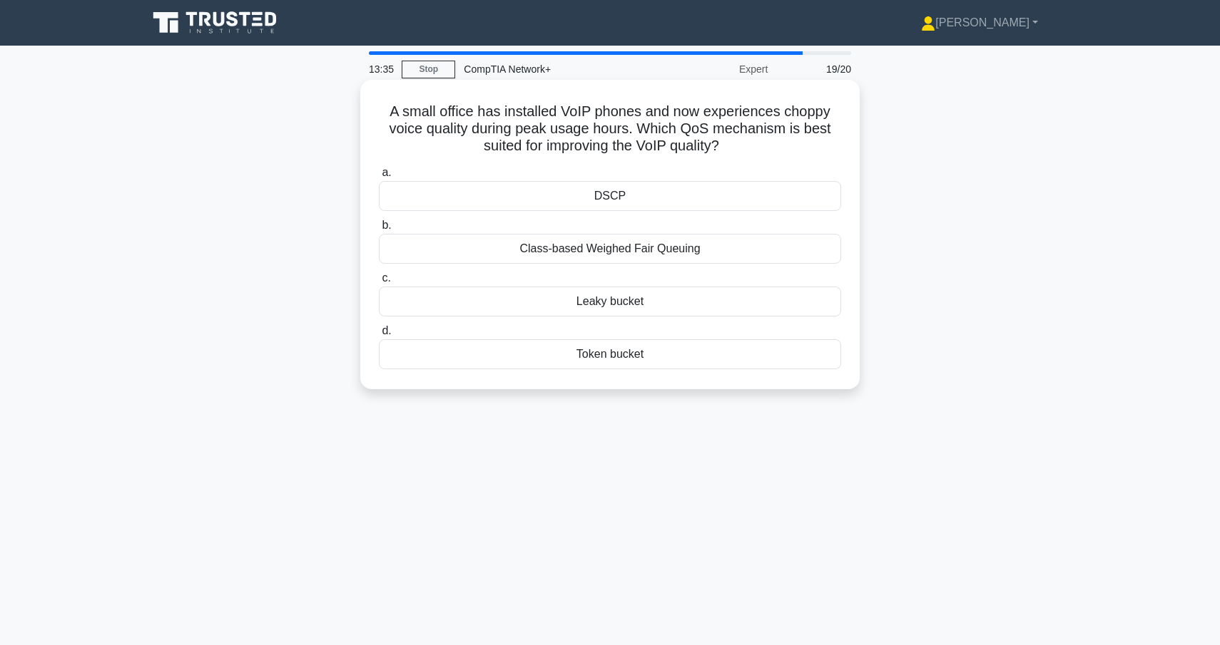
click at [596, 252] on div "Class-based Weighed Fair Queuing" at bounding box center [610, 249] width 462 height 30
click at [379, 230] on input "b. Class-based Weighed Fair Queuing" at bounding box center [379, 225] width 0 height 9
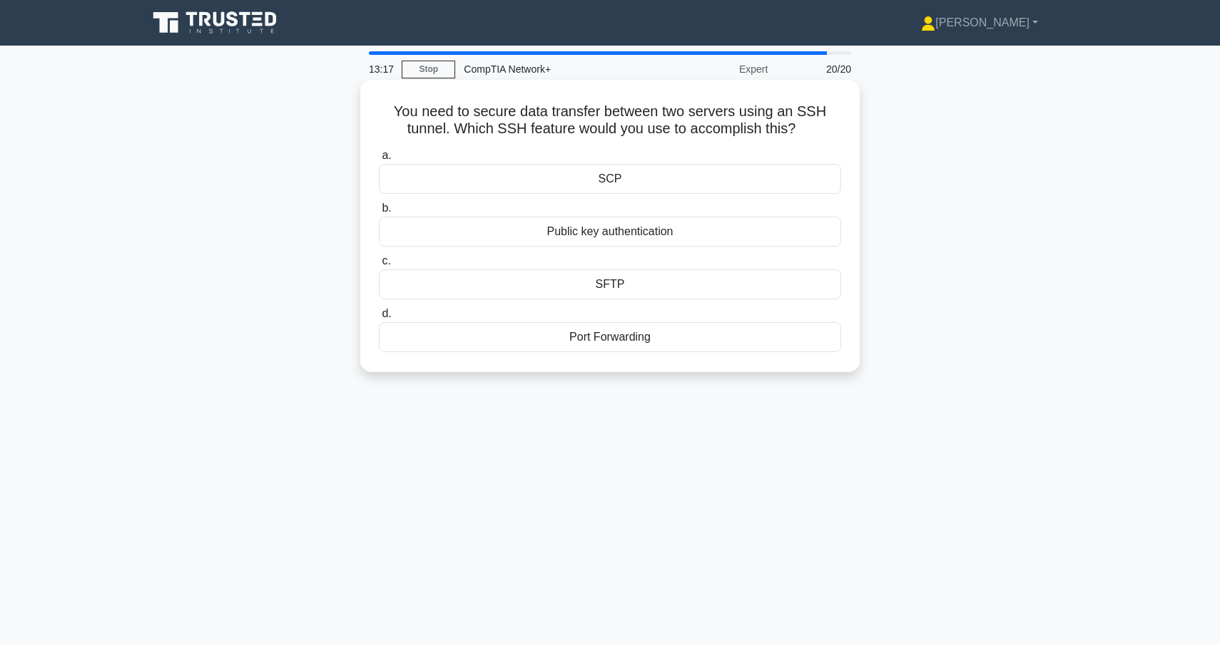
click at [653, 342] on div "Port Forwarding" at bounding box center [610, 337] width 462 height 30
click at [379, 319] on input "d. Port Forwarding" at bounding box center [379, 314] width 0 height 9
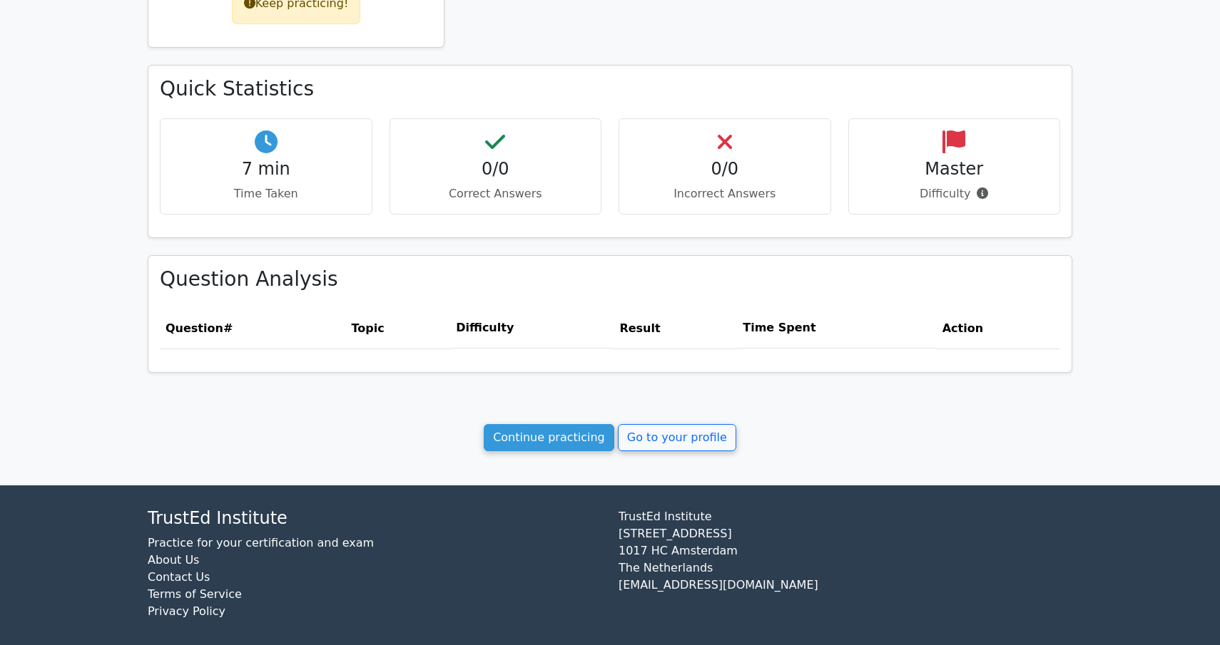
scroll to position [392, 0]
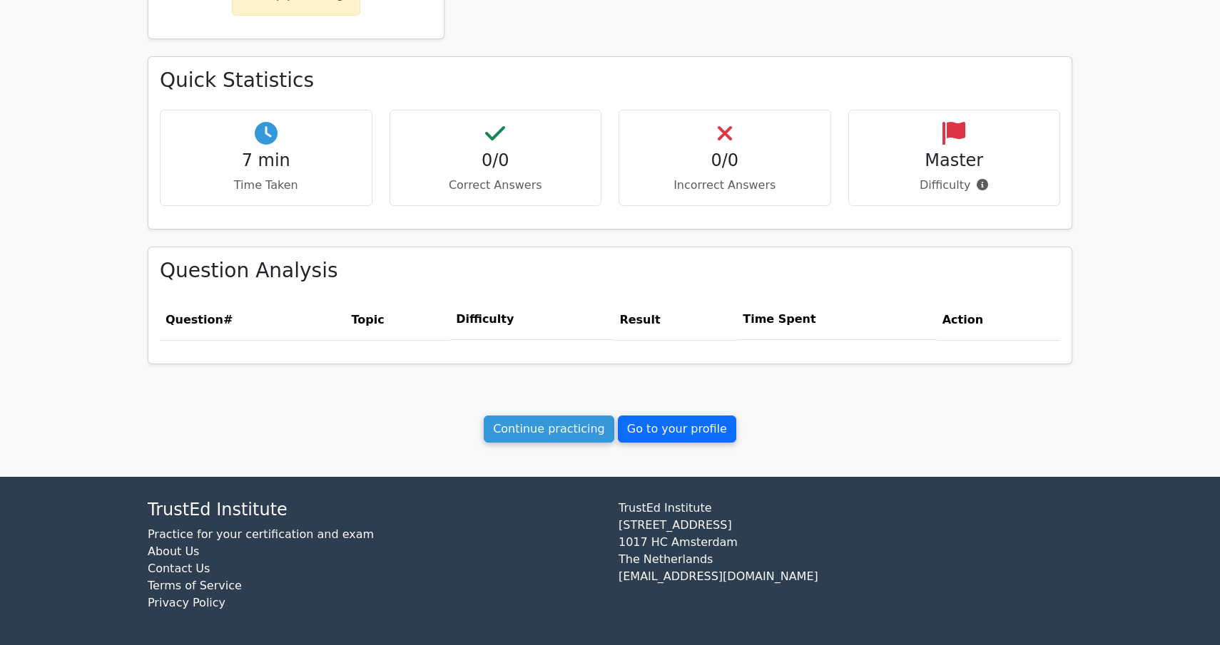
click at [643, 431] on link "Go to your profile" at bounding box center [677, 429] width 118 height 27
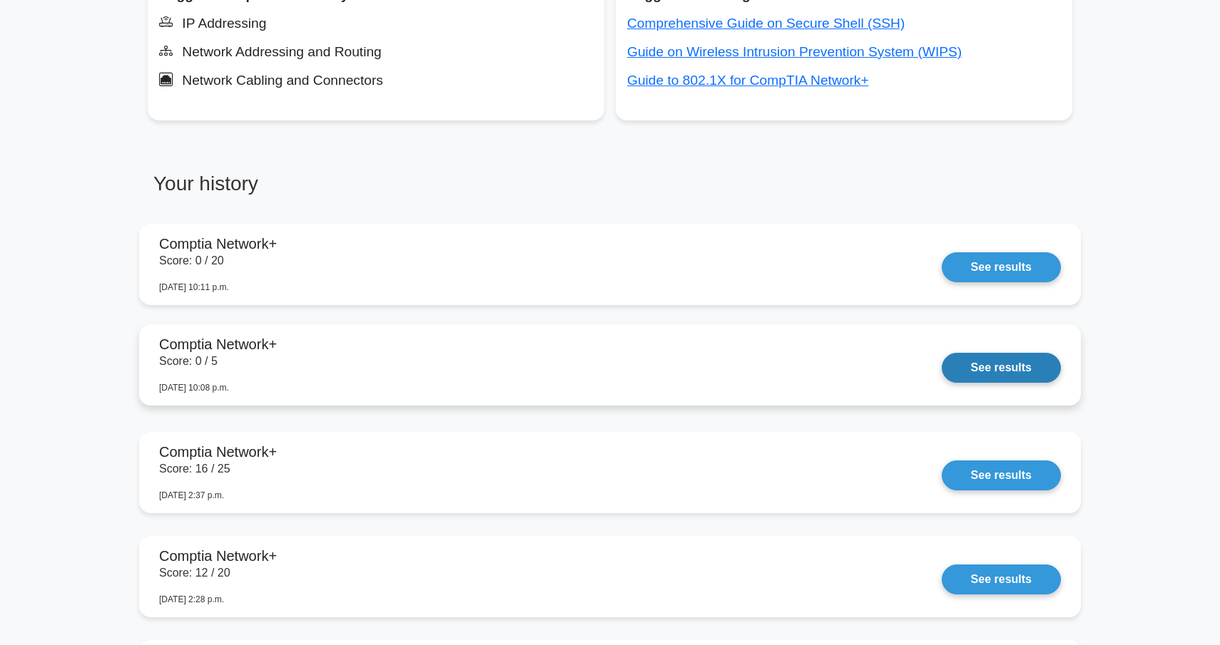
scroll to position [626, 0]
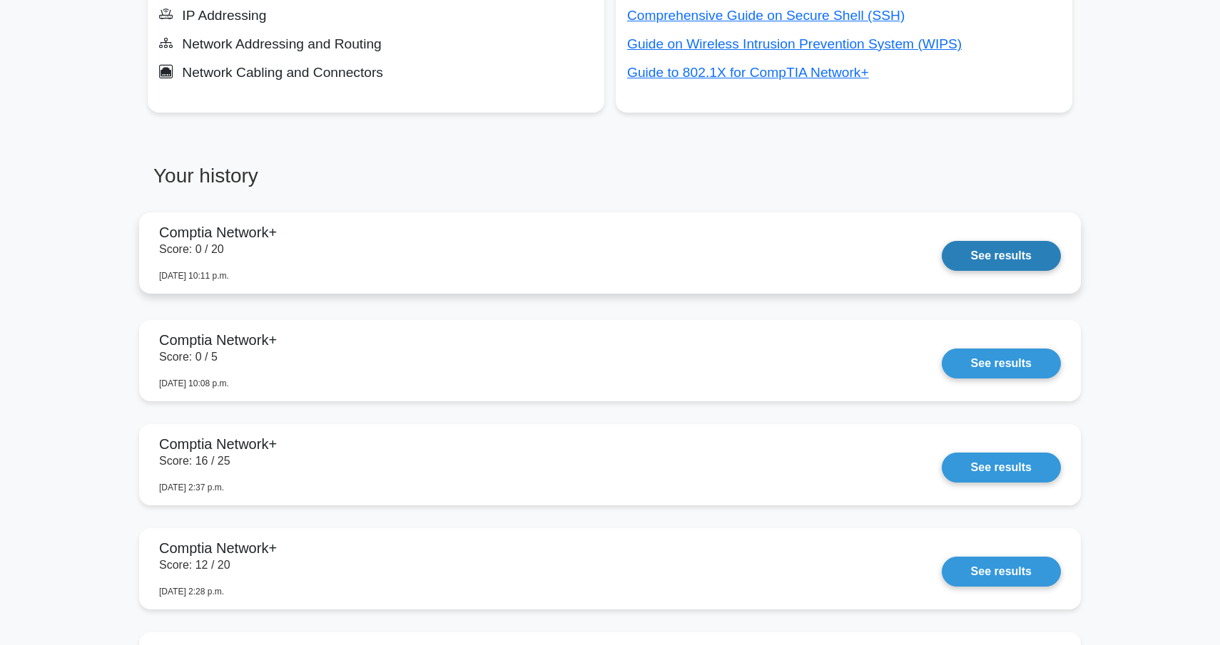
click at [941, 262] on link "See results" at bounding box center [1000, 256] width 119 height 30
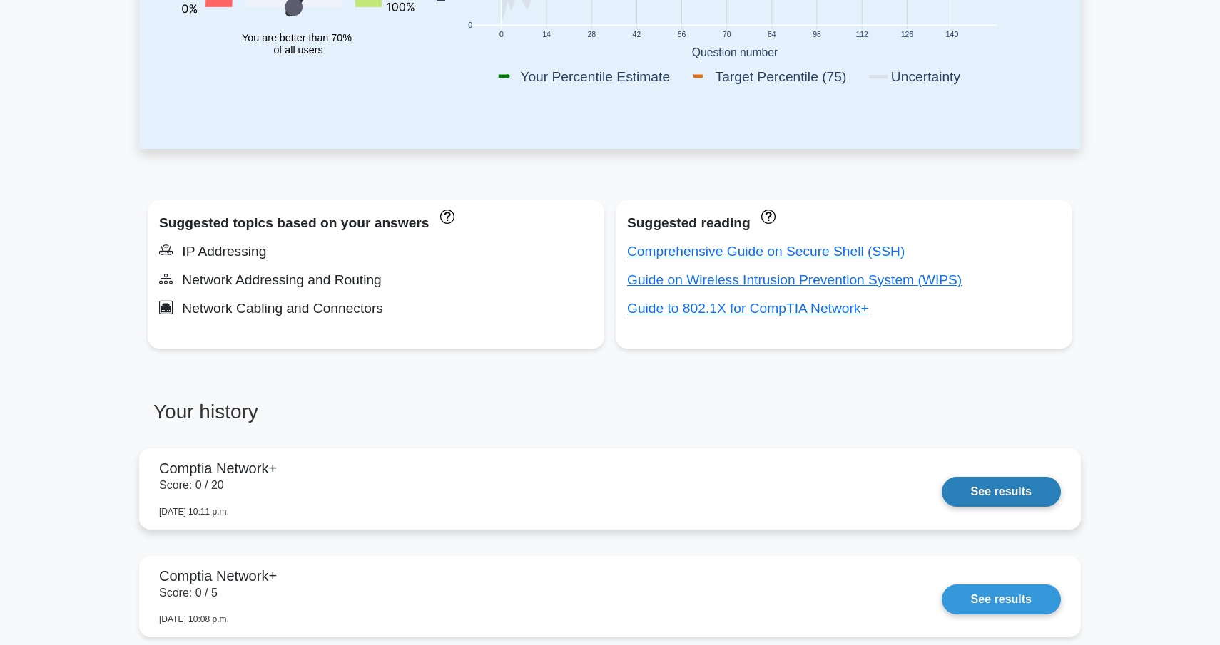
scroll to position [0, 0]
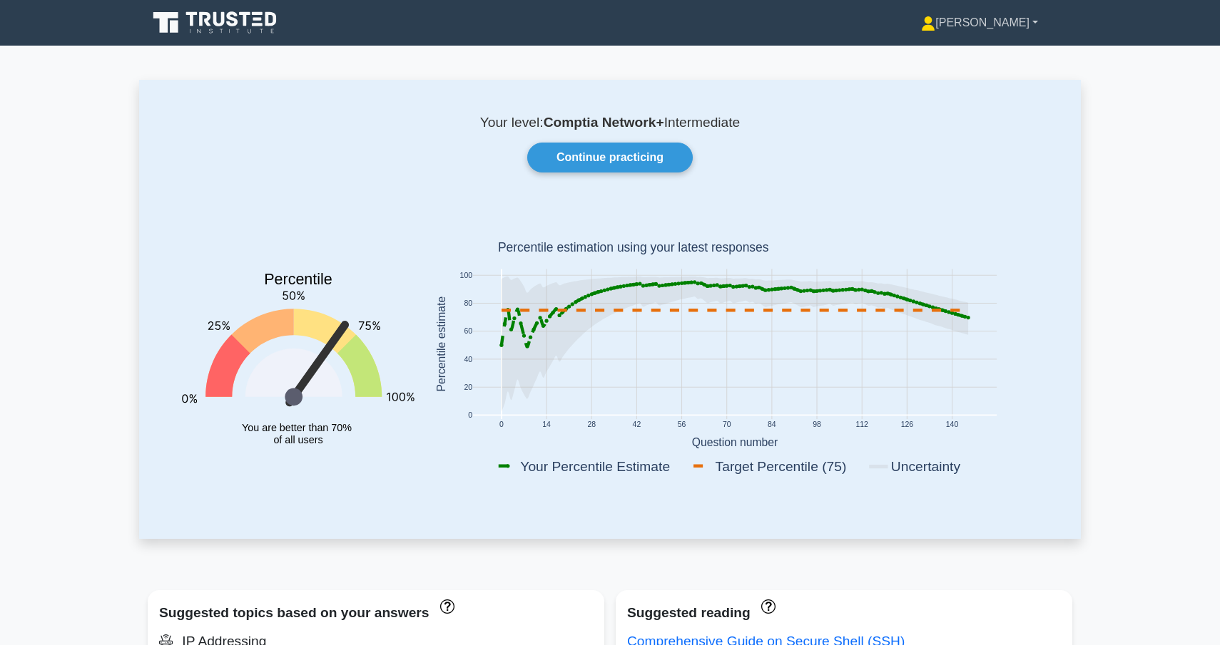
click at [1016, 23] on link "[PERSON_NAME]" at bounding box center [978, 23] width 185 height 29
click at [1000, 56] on link "Profile" at bounding box center [943, 56] width 113 height 23
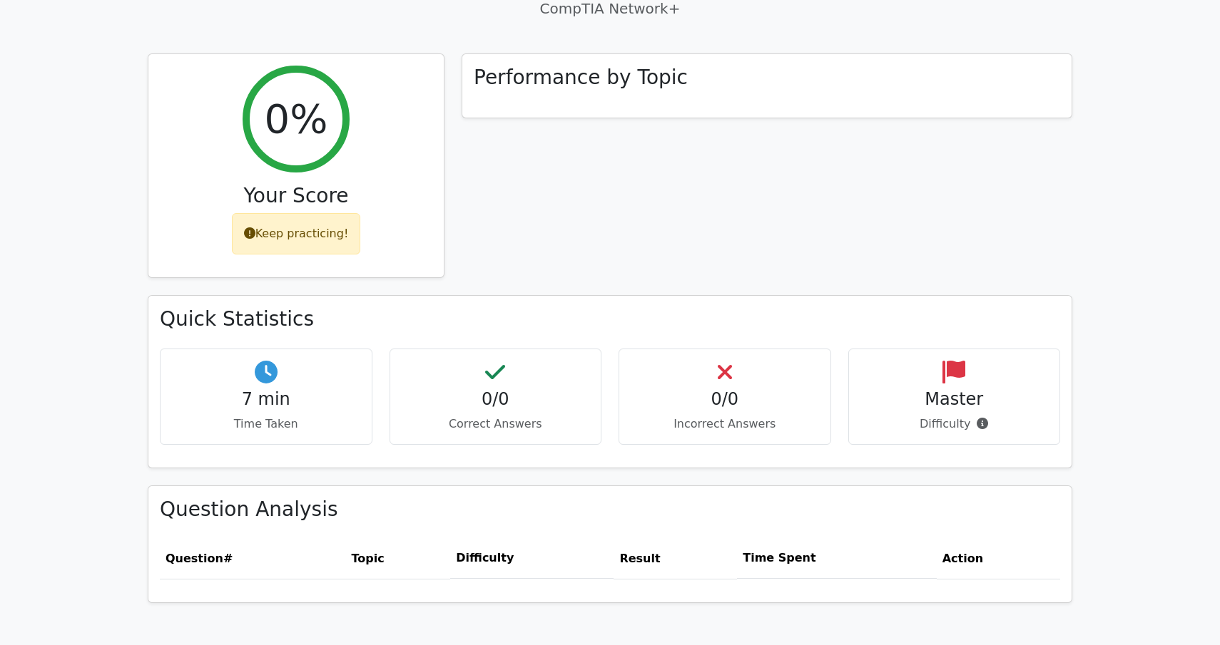
scroll to position [392, 0]
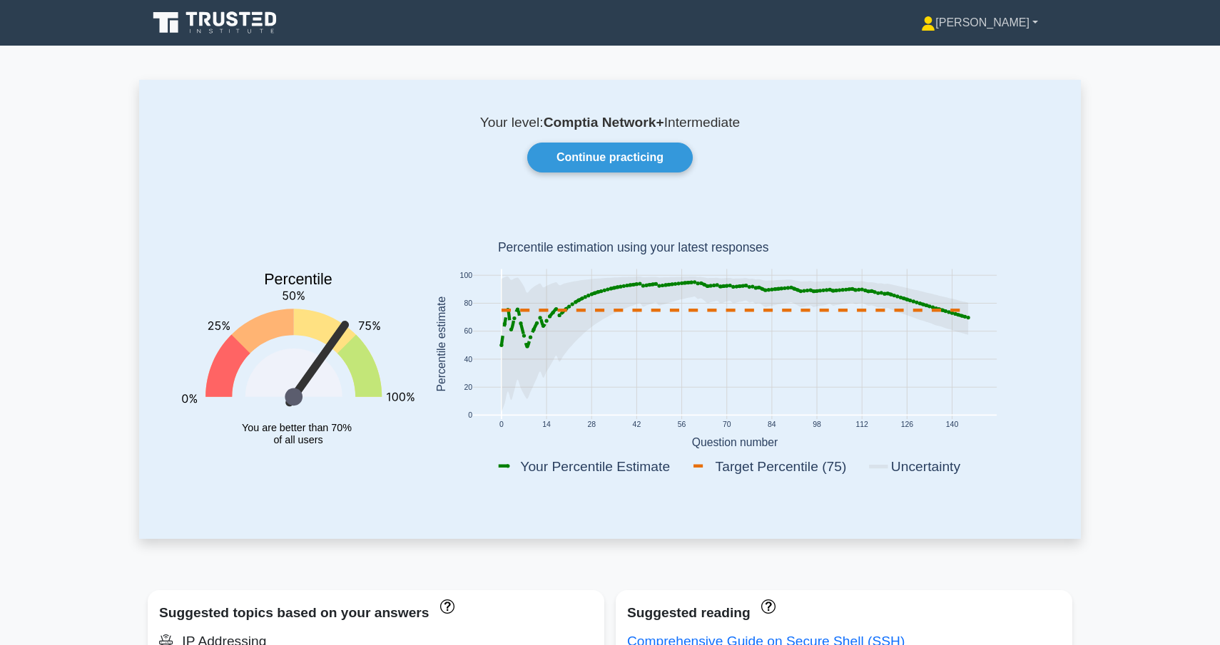
click at [1002, 32] on link "[PERSON_NAME]" at bounding box center [978, 23] width 185 height 29
click at [999, 81] on link "Settings" at bounding box center [943, 79] width 113 height 23
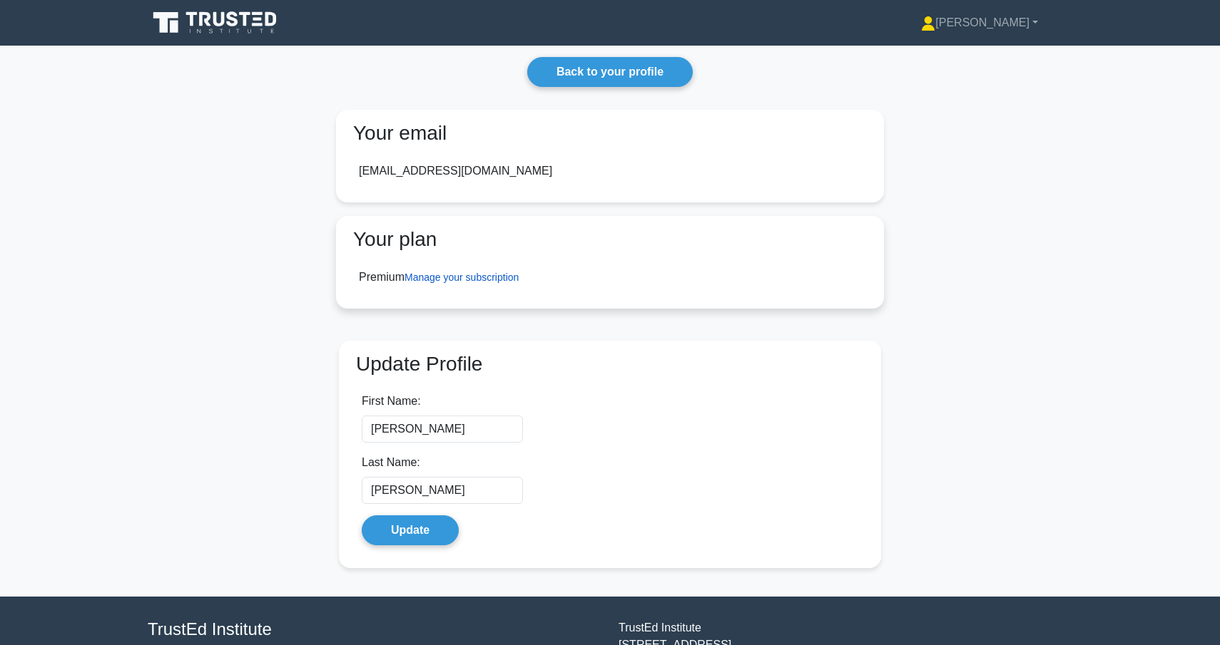
click at [493, 278] on link "Manage your subscription" at bounding box center [461, 277] width 114 height 11
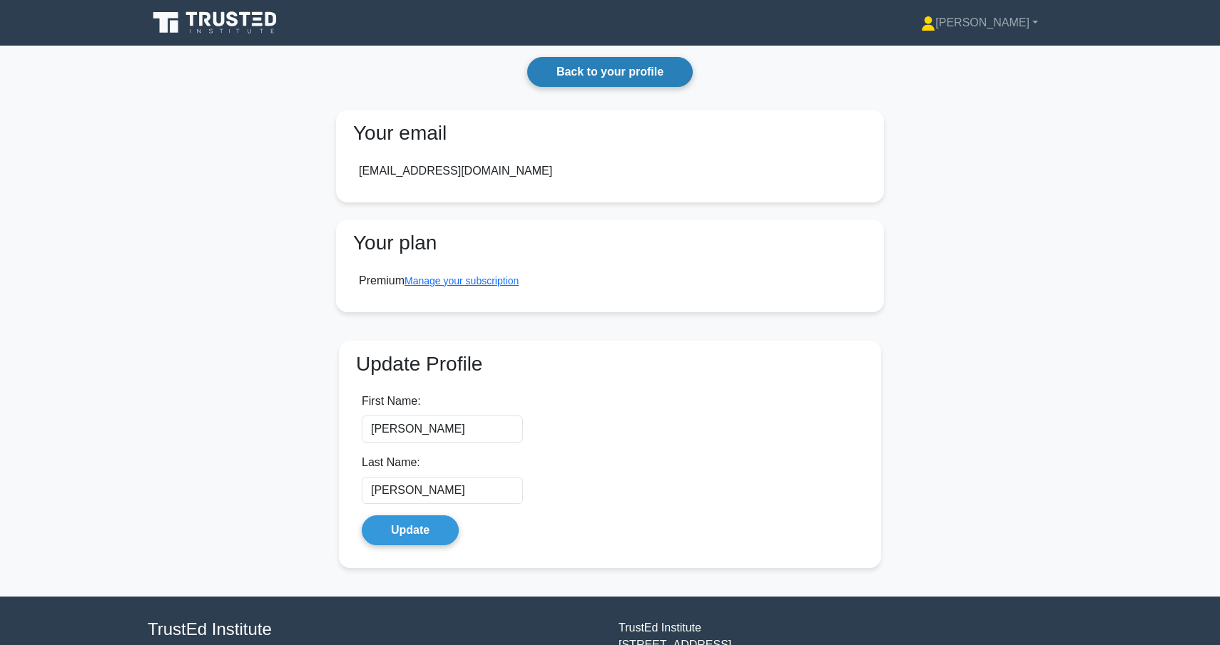
click at [593, 68] on link "Back to your profile" at bounding box center [609, 72] width 165 height 30
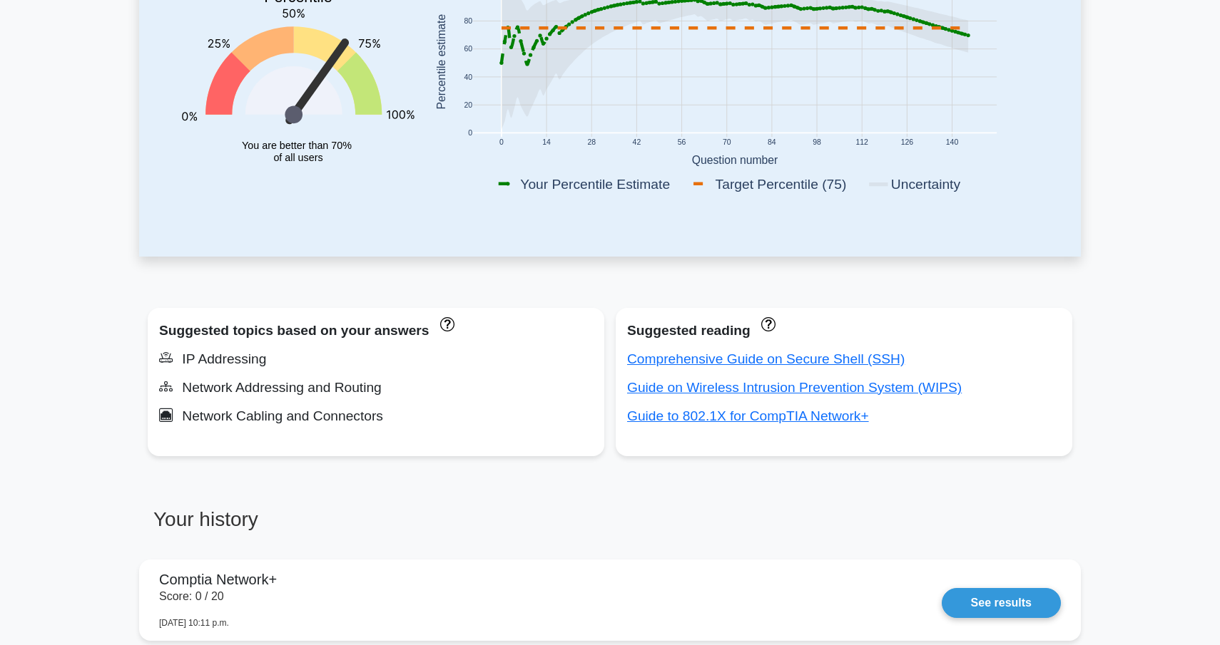
scroll to position [283, 0]
